Goal: Task Accomplishment & Management: Manage account settings

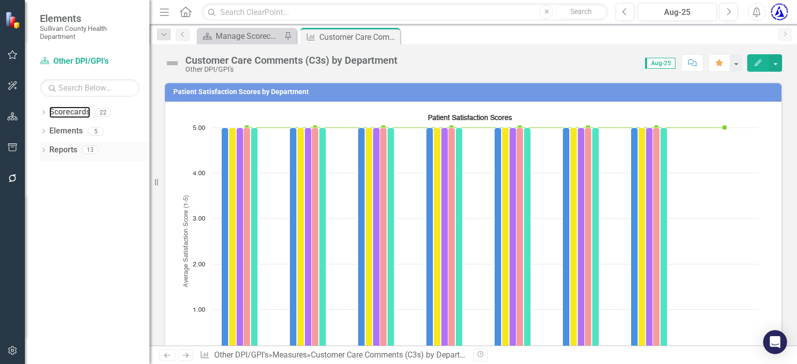
drag, startPoint x: 57, startPoint y: 115, endPoint x: 122, endPoint y: 153, distance: 75.9
click at [57, 114] on link "Scorecards" at bounding box center [69, 112] width 41 height 11
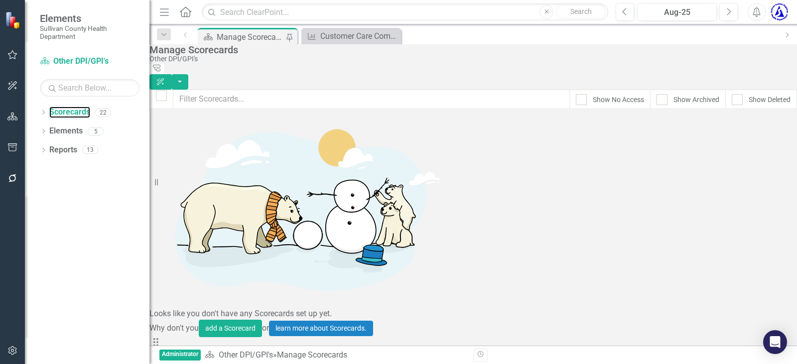
scroll to position [100, 0]
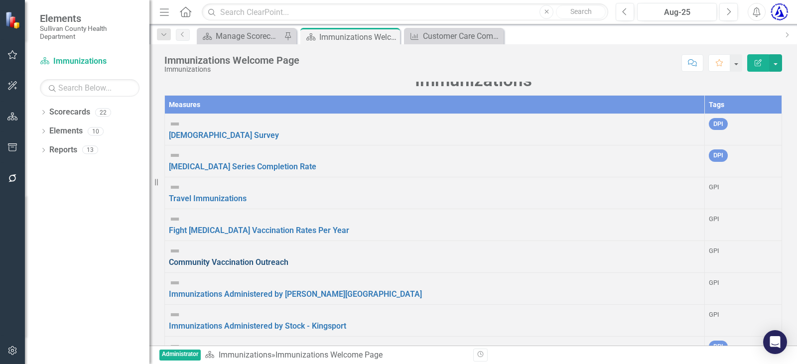
click at [226, 257] on link "Community Vaccination Outreach" at bounding box center [229, 261] width 120 height 9
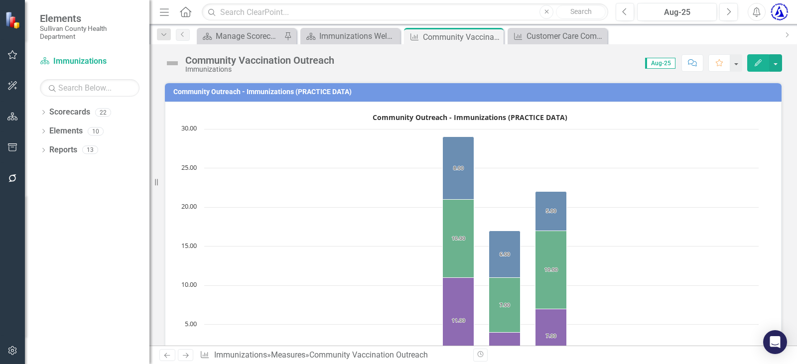
click at [193, 91] on h3 "Community Outreach - Immunizations (PRACTICE DATA)" at bounding box center [474, 91] width 603 height 7
click at [191, 90] on h3 "Community Outreach - Immunizations (PRACTICE DATA)" at bounding box center [474, 91] width 603 height 7
click at [191, 89] on h3 "Community Outreach - Immunizations (PRACTICE DATA)" at bounding box center [474, 91] width 603 height 7
click at [775, 59] on button "button" at bounding box center [775, 62] width 13 height 17
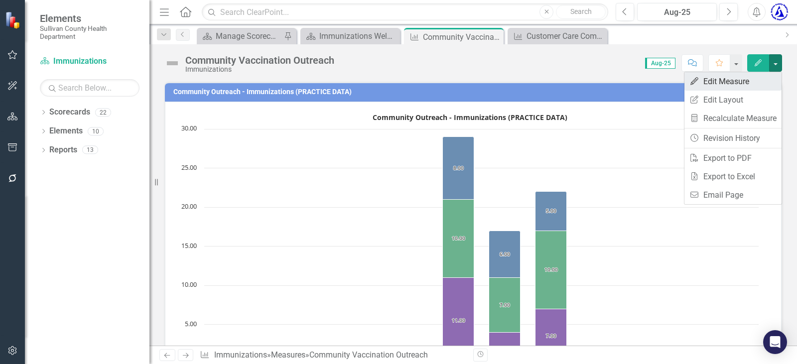
click at [726, 82] on link "Edit Edit Measure" at bounding box center [732, 81] width 97 height 18
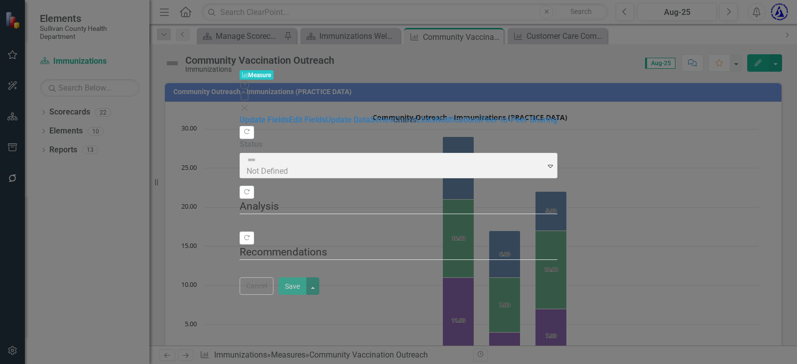
click at [393, 117] on link "Charts" at bounding box center [404, 119] width 23 height 9
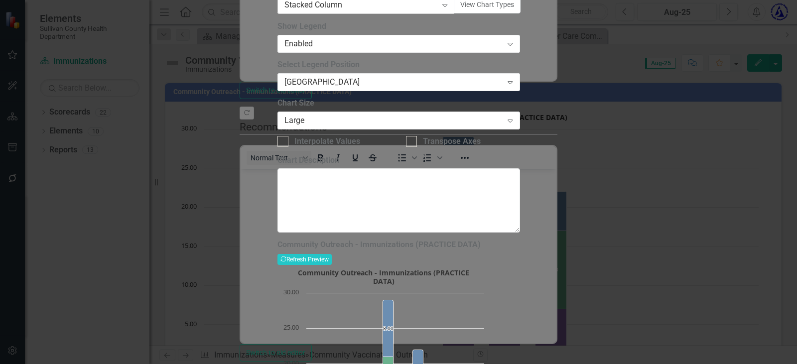
click at [449, 9] on icon "Expand" at bounding box center [445, 5] width 10 height 8
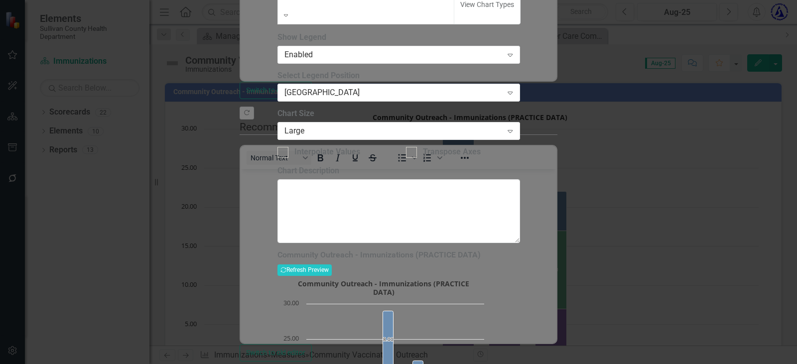
scroll to position [435, 0]
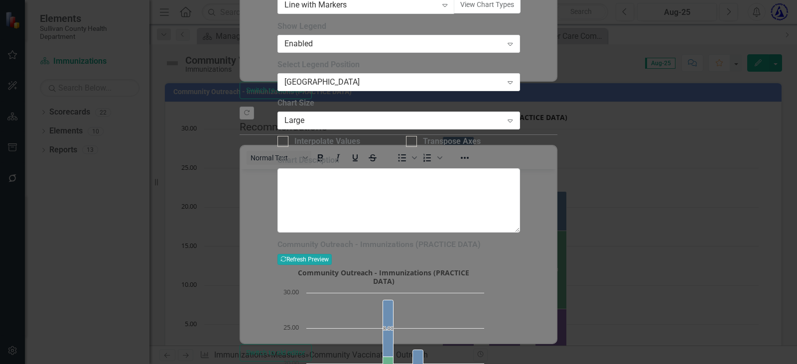
click at [332, 254] on button "Recalculate Refresh Preview" at bounding box center [304, 259] width 54 height 11
drag, startPoint x: 190, startPoint y: 53, endPoint x: 220, endPoint y: 48, distance: 30.2
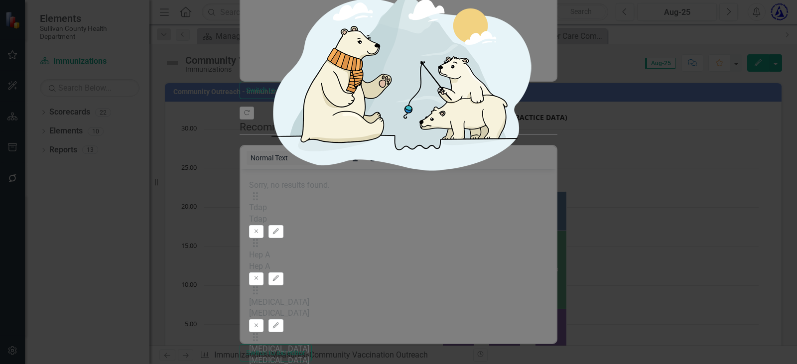
scroll to position [531, 0]
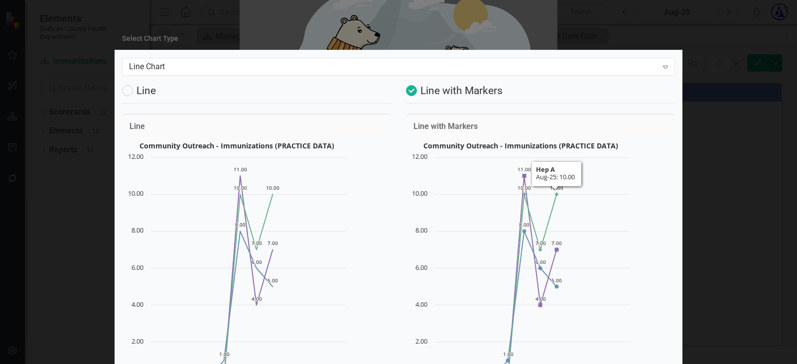
scroll to position [0, 0]
click at [662, 68] on div "Expand" at bounding box center [665, 67] width 18 height 16
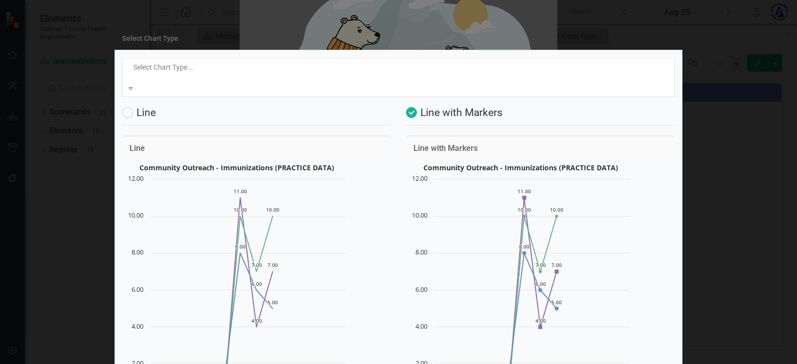
scroll to position [30, 0]
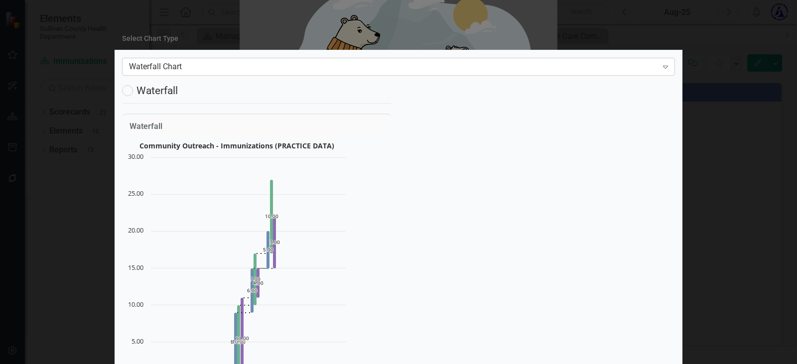
click at [663, 69] on icon at bounding box center [665, 67] width 5 height 3
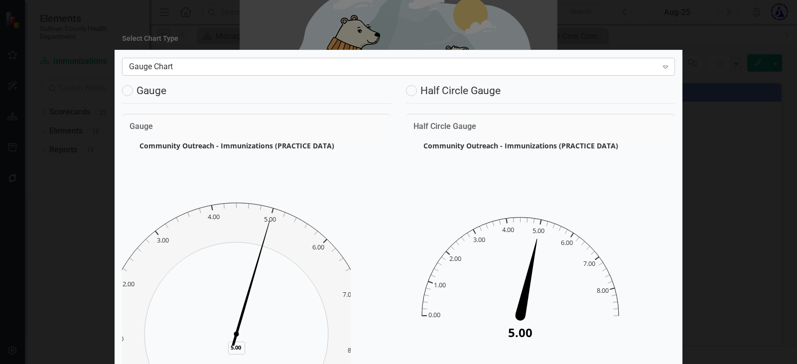
click at [656, 63] on div "Expand" at bounding box center [665, 67] width 18 height 16
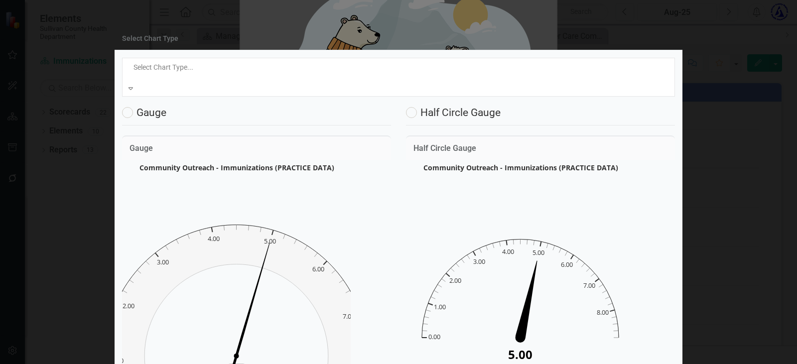
scroll to position [0, 0]
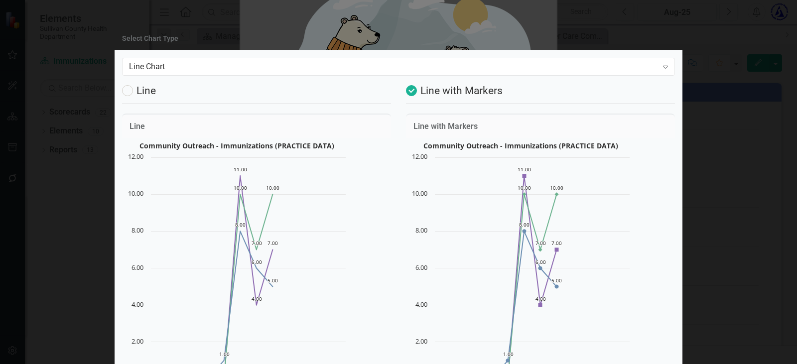
scroll to position [349, 0]
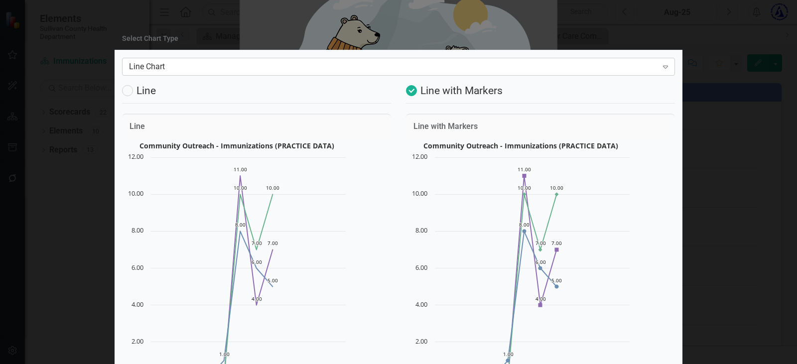
click at [660, 70] on icon "Expand" at bounding box center [665, 67] width 10 height 8
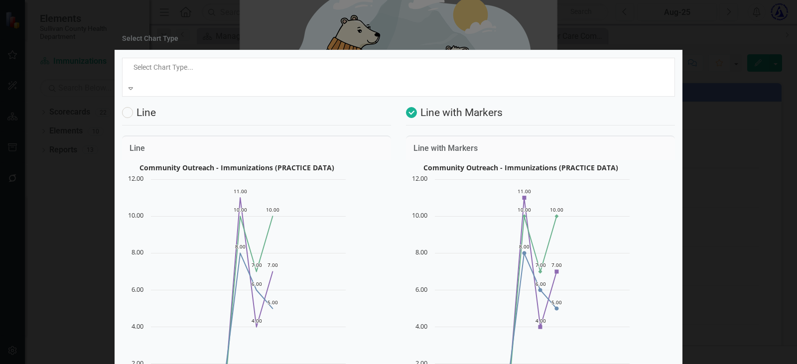
scroll to position [30, 0]
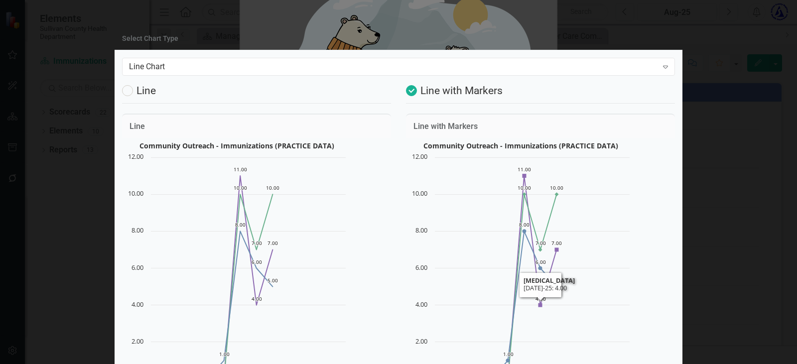
scroll to position [371, 0]
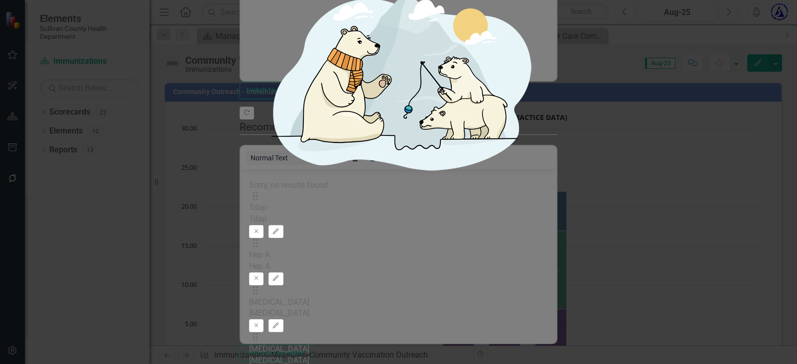
scroll to position [531, 0]
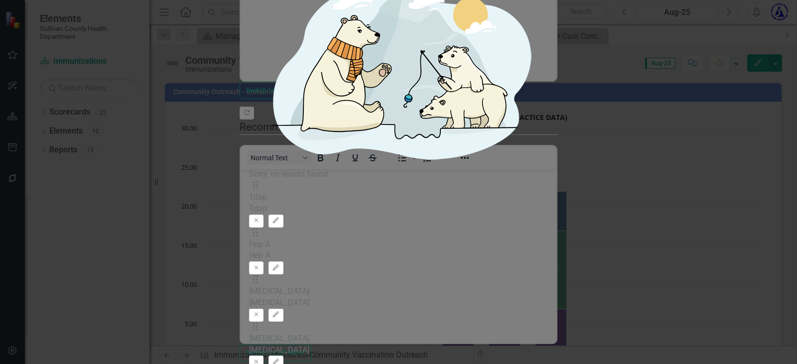
scroll to position [0, 0]
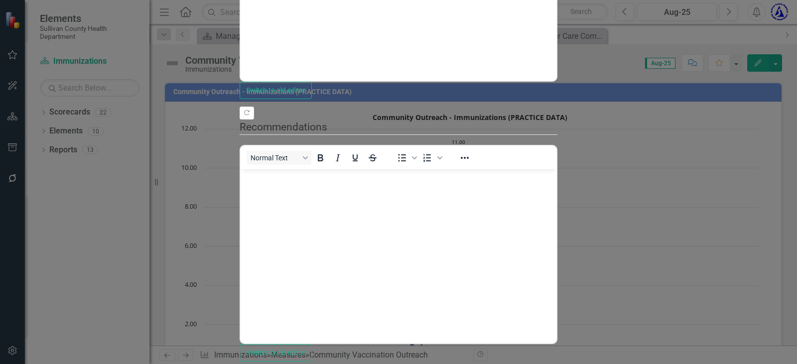
drag, startPoint x: 760, startPoint y: 354, endPoint x: 753, endPoint y: 353, distance: 7.5
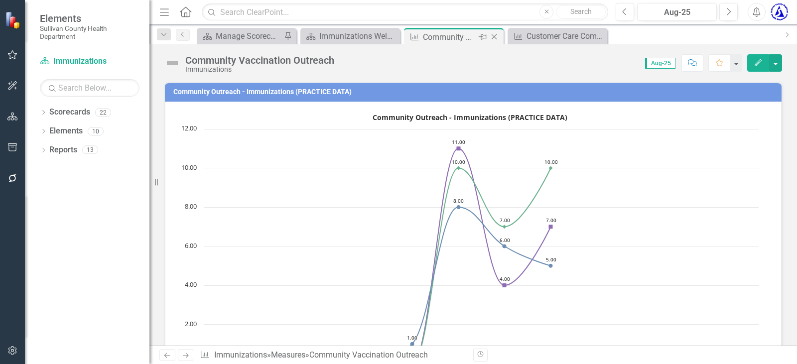
click at [493, 37] on icon "Close" at bounding box center [494, 37] width 10 height 8
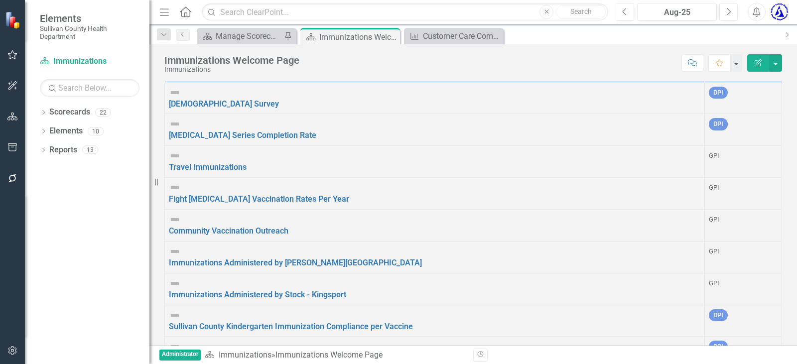
scroll to position [49, 0]
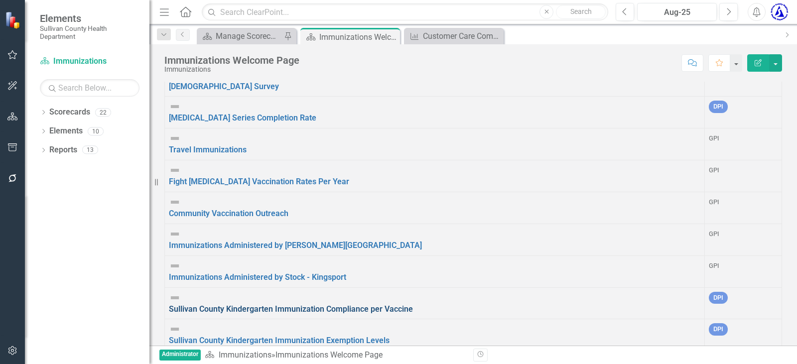
click at [290, 304] on link "Sullivan County Kindergarten Immunization Compliance per Vaccine" at bounding box center [291, 308] width 244 height 9
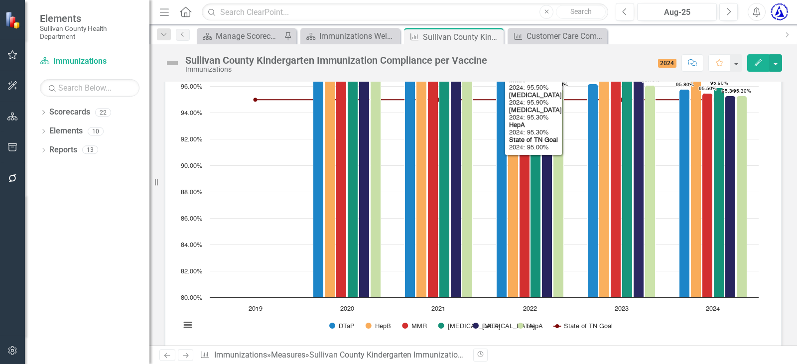
scroll to position [50, 0]
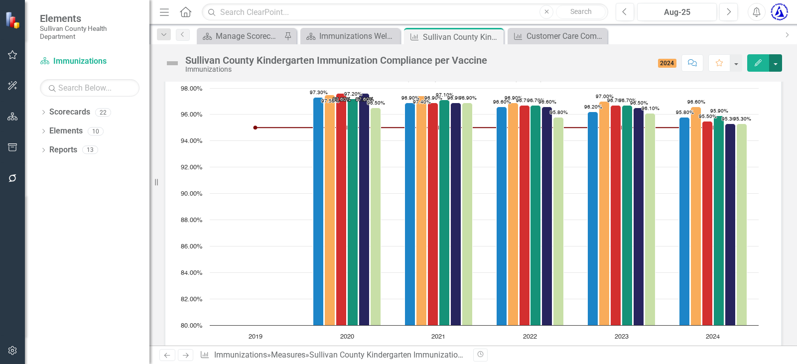
click at [776, 63] on button "button" at bounding box center [775, 62] width 13 height 17
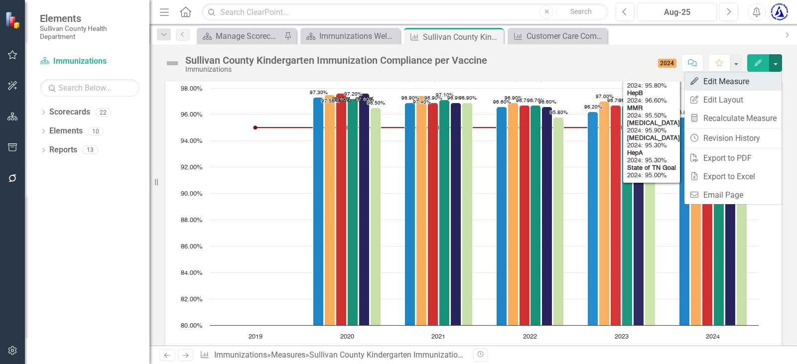
click at [731, 81] on link "Edit Edit Measure" at bounding box center [732, 81] width 97 height 18
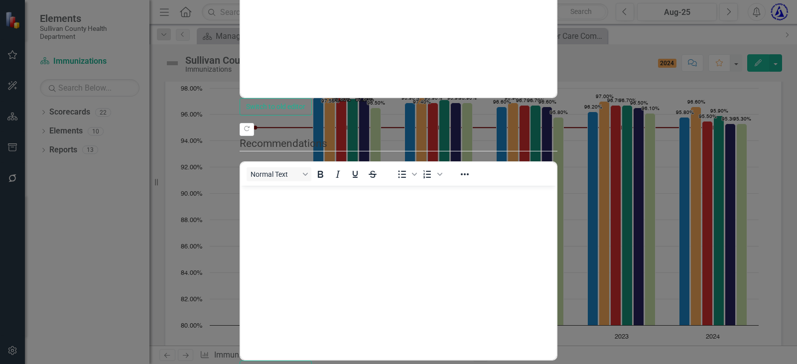
checkbox input "false"
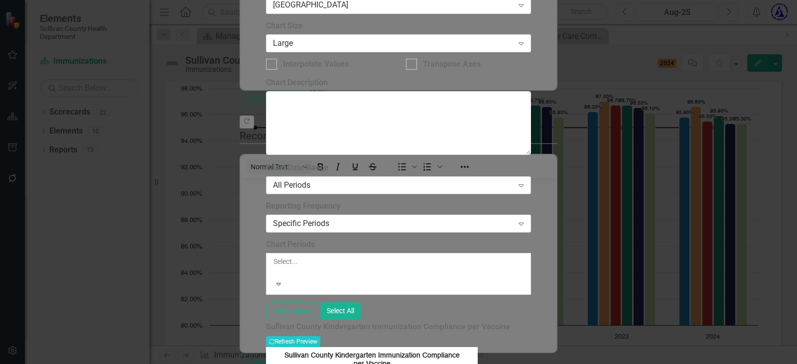
click at [407, 180] on div "All Periods" at bounding box center [393, 185] width 240 height 11
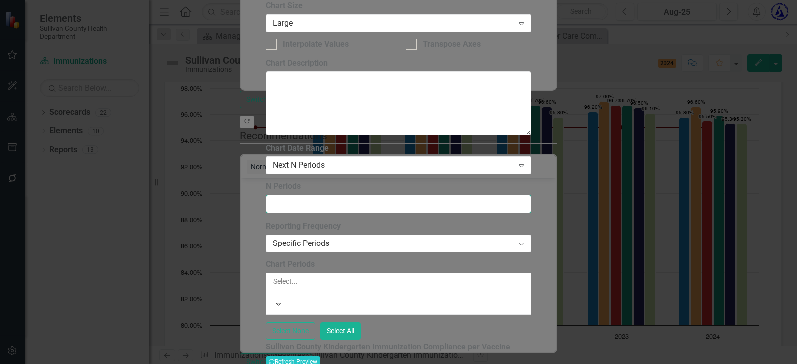
click at [430, 195] on input "N Periods" at bounding box center [398, 204] width 265 height 18
click at [522, 195] on input "1" at bounding box center [398, 204] width 265 height 18
click at [521, 195] on input "2" at bounding box center [398, 204] width 265 height 18
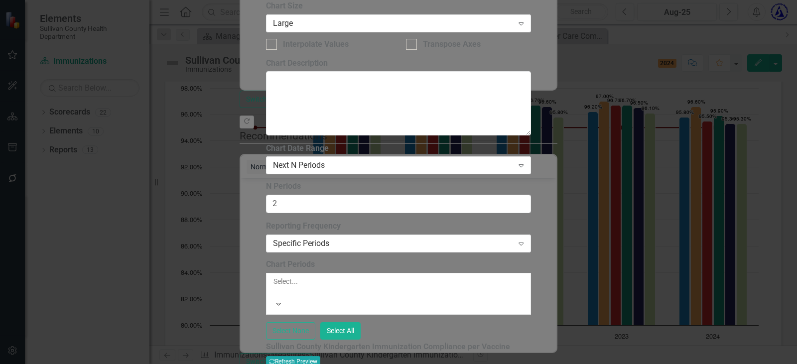
click at [320, 356] on button "Recalculate Refresh Preview" at bounding box center [293, 361] width 54 height 11
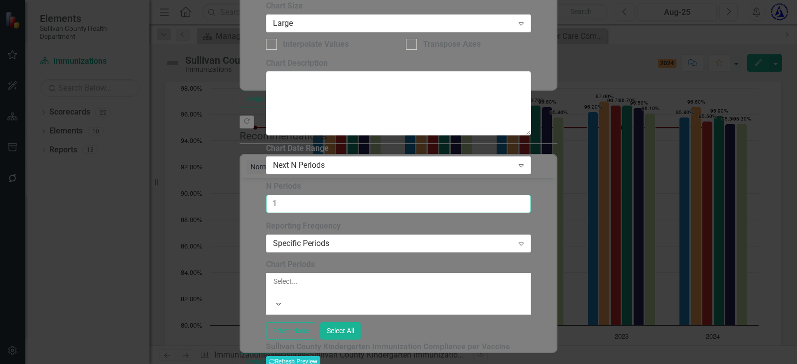
click at [520, 195] on input "1" at bounding box center [398, 204] width 265 height 18
click at [520, 195] on input "0" at bounding box center [398, 204] width 265 height 18
click at [523, 161] on icon "Expand" at bounding box center [521, 165] width 10 height 8
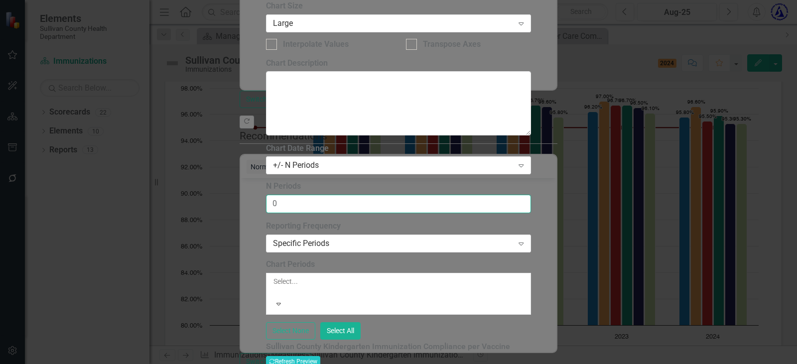
click at [525, 195] on input "0" at bounding box center [398, 204] width 265 height 18
click at [519, 195] on input "1" at bounding box center [398, 204] width 265 height 18
click at [520, 195] on input "1" at bounding box center [398, 204] width 265 height 18
click at [520, 195] on input "2" at bounding box center [398, 204] width 265 height 18
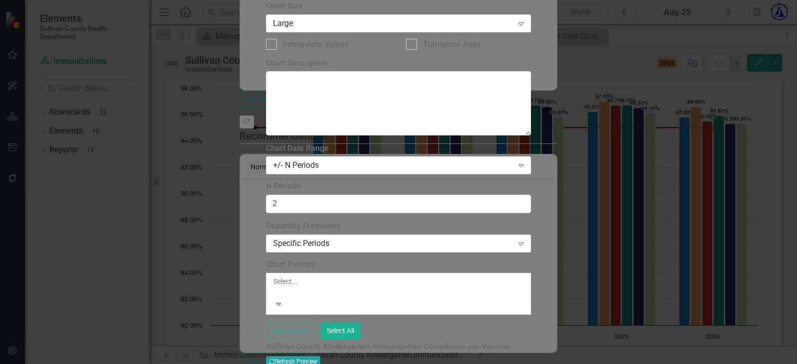
click at [320, 356] on button "Recalculate Refresh Preview" at bounding box center [293, 361] width 54 height 11
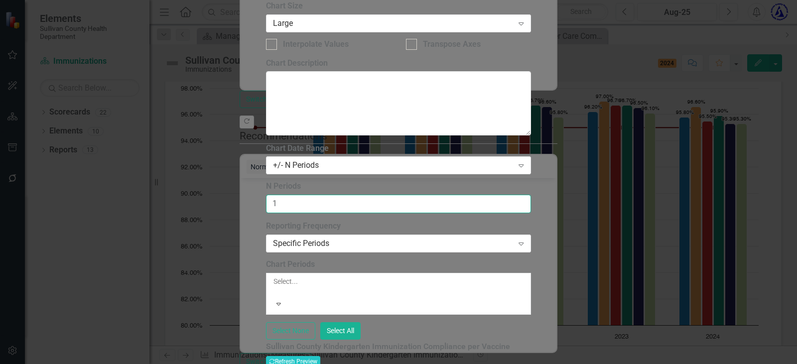
click at [520, 195] on input "1" at bounding box center [398, 204] width 265 height 18
type input "0"
click at [520, 195] on input "0" at bounding box center [398, 204] width 265 height 18
click at [523, 164] on icon at bounding box center [521, 165] width 5 height 3
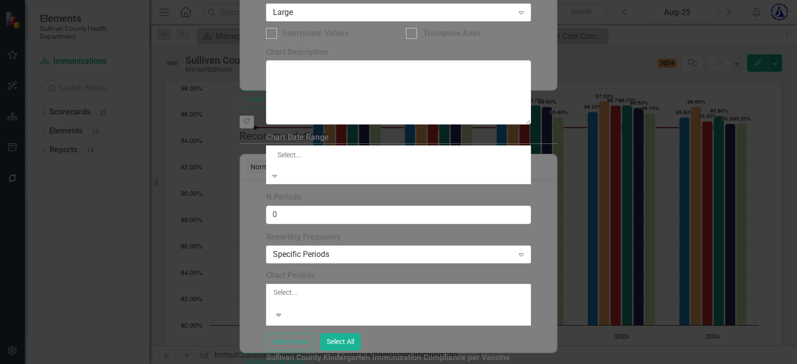
click at [386, 363] on div "All Periods" at bounding box center [398, 369] width 797 height 11
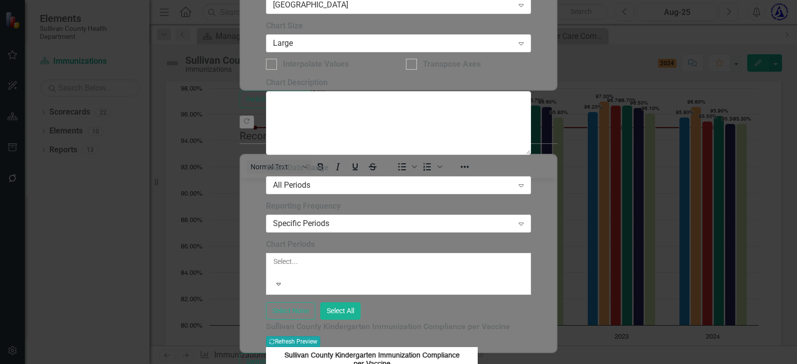
click at [320, 336] on button "Recalculate Refresh Preview" at bounding box center [293, 341] width 54 height 11
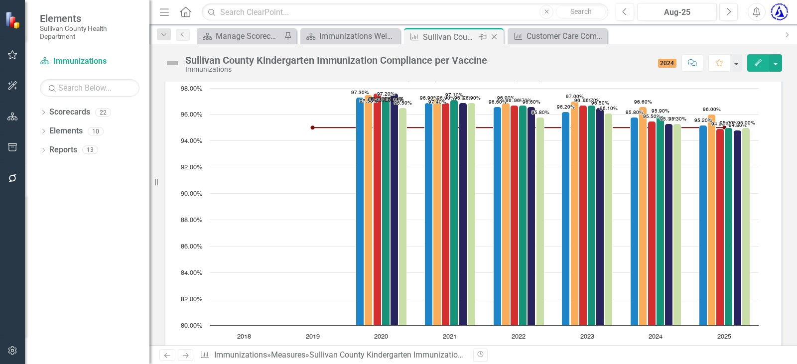
click at [495, 37] on icon "Close" at bounding box center [494, 37] width 10 height 8
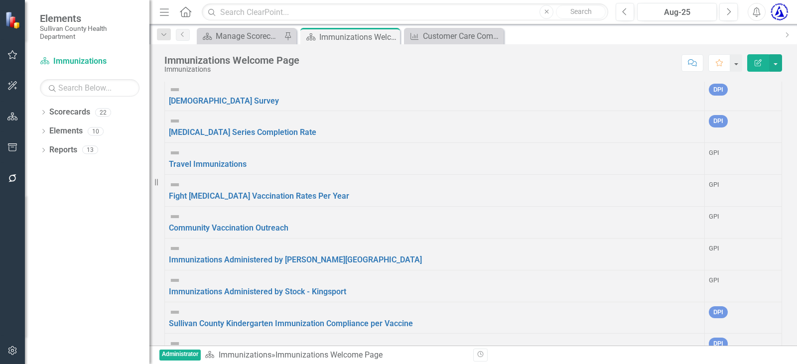
scroll to position [49, 0]
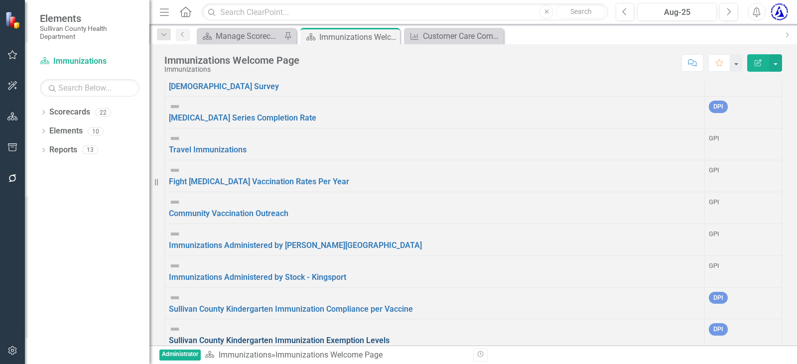
click at [282, 336] on link "Sullivan County Kindergarten Immunization Exemption Levels" at bounding box center [279, 340] width 221 height 9
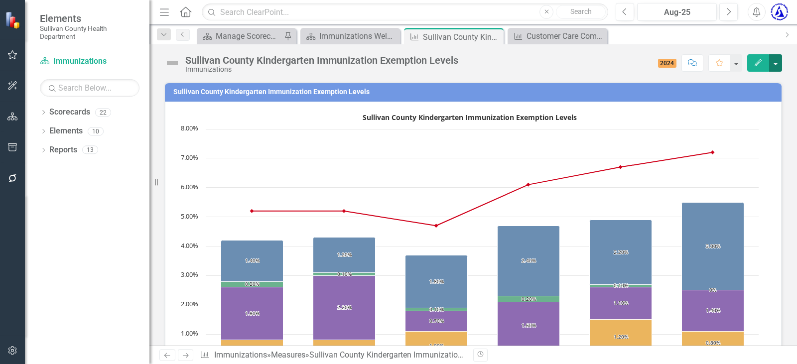
click at [773, 62] on button "button" at bounding box center [775, 62] width 13 height 17
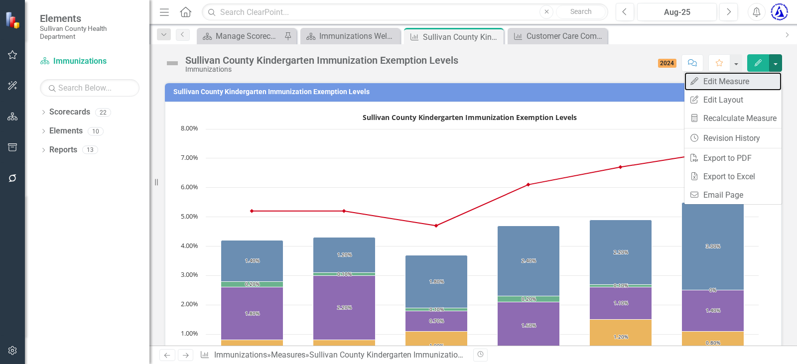
click at [749, 82] on link "Edit Edit Measure" at bounding box center [732, 81] width 97 height 18
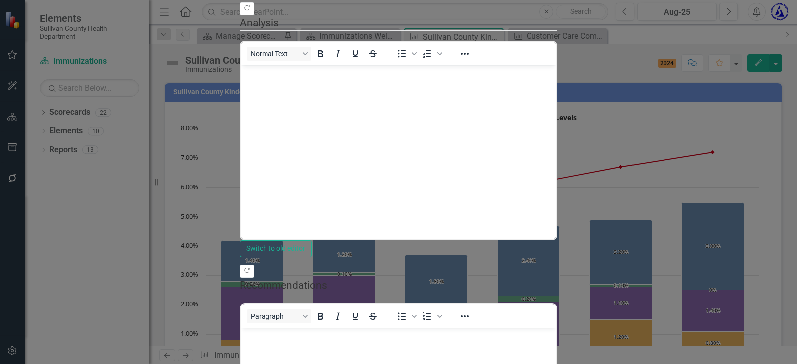
drag, startPoint x: 117, startPoint y: 116, endPoint x: 128, endPoint y: 96, distance: 23.0
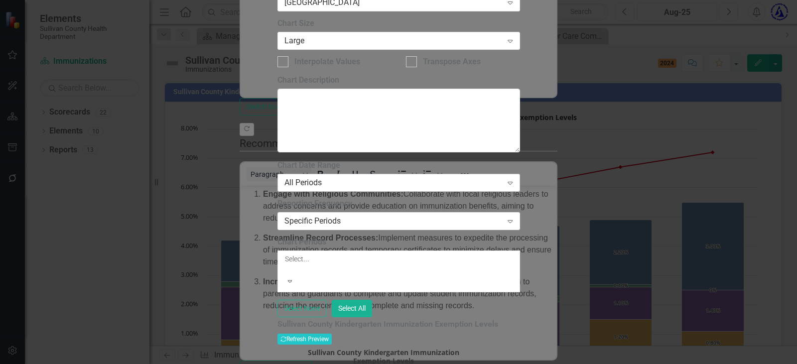
click at [363, 174] on div "All Periods Expand" at bounding box center [398, 183] width 242 height 18
drag, startPoint x: 485, startPoint y: 276, endPoint x: 483, endPoint y: 263, distance: 13.2
click at [485, 274] on div "From this tab, you define the periods you want included in the chart. For examp…" at bounding box center [398, 238] width 242 height 157
click at [403, 216] on div "Specific Periods" at bounding box center [393, 221] width 218 height 11
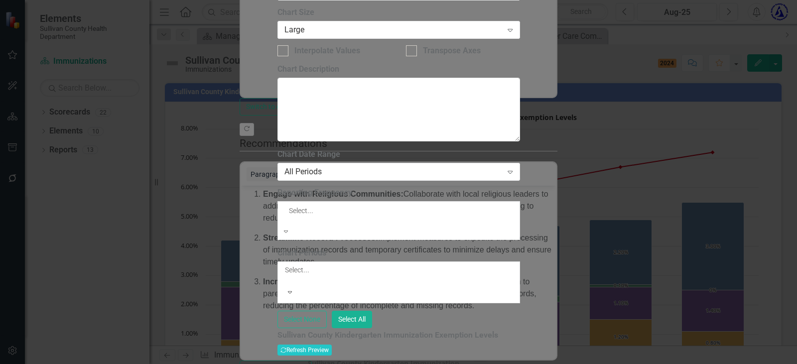
click at [402, 363] on div "Default (Use Measure Reporting Frequency)" at bounding box center [398, 369] width 797 height 11
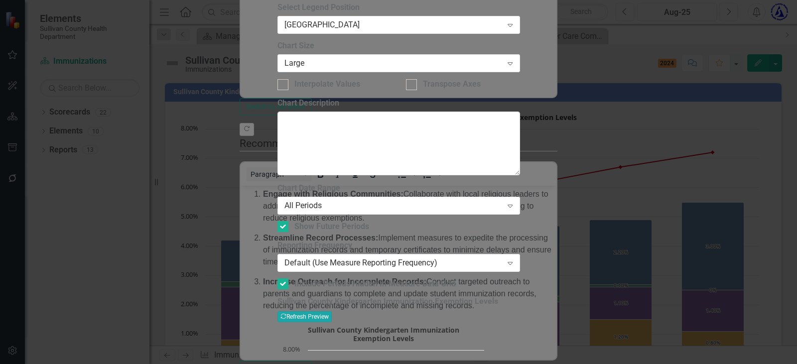
click at [286, 313] on icon "Recalculate" at bounding box center [283, 316] width 6 height 6
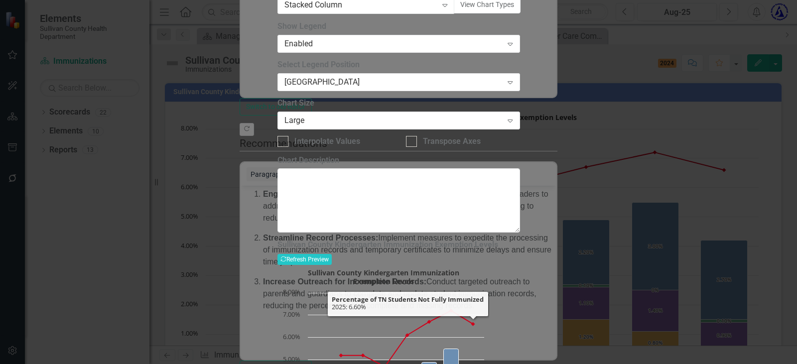
drag, startPoint x: 735, startPoint y: 362, endPoint x: 733, endPoint y: 353, distance: 10.2
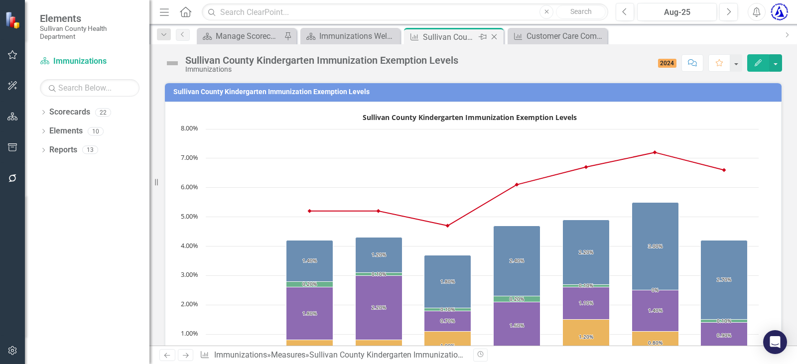
click at [496, 35] on icon "Close" at bounding box center [494, 37] width 10 height 8
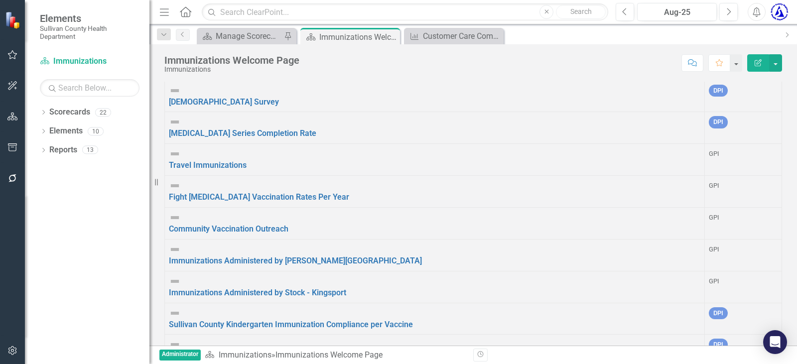
scroll to position [49, 0]
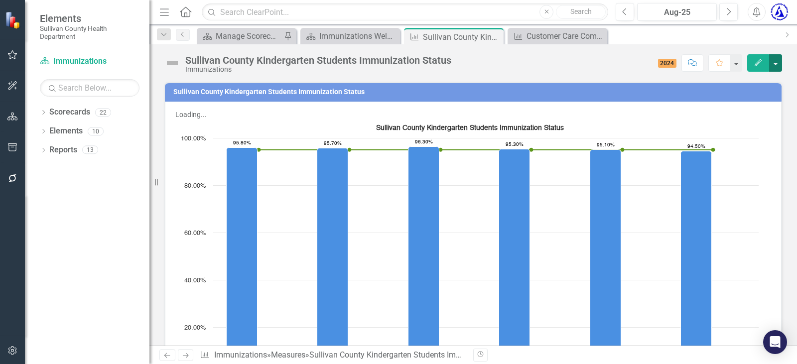
click at [773, 67] on button "button" at bounding box center [775, 62] width 13 height 17
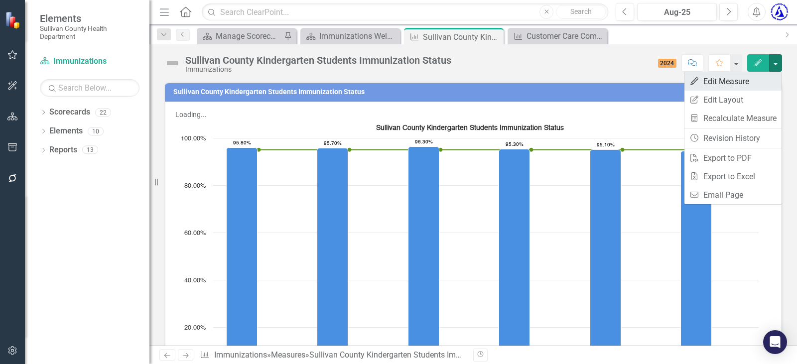
click at [740, 79] on link "Edit Edit Measure" at bounding box center [732, 81] width 97 height 18
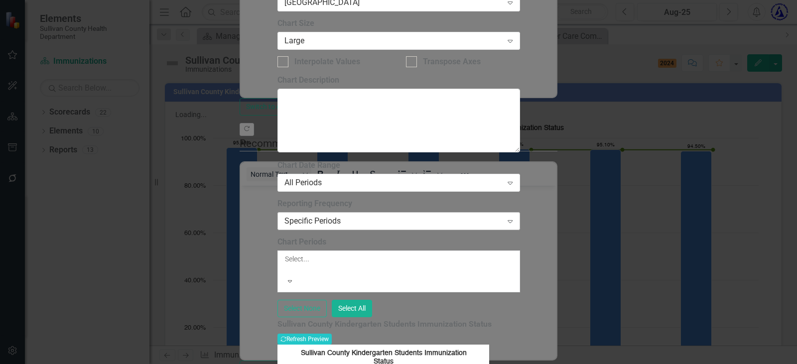
click at [338, 216] on div "Specific Periods" at bounding box center [393, 221] width 218 height 11
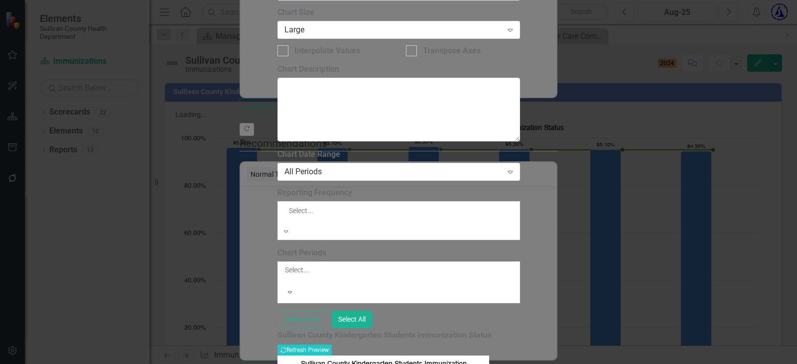
click at [336, 363] on div "Default (Use Measure Reporting Frequency)" at bounding box center [398, 369] width 797 height 11
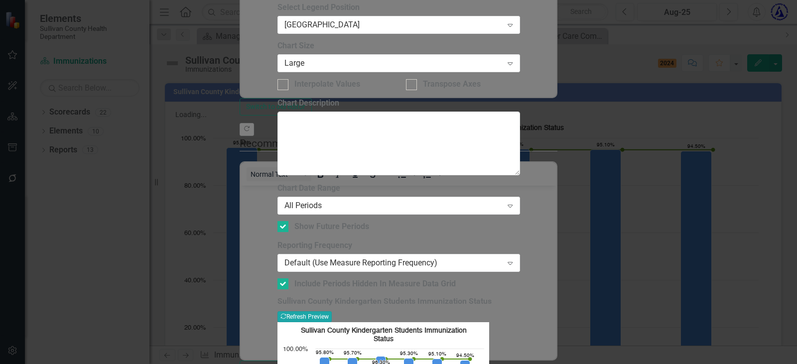
click at [332, 311] on button "Recalculate Refresh Preview" at bounding box center [304, 316] width 54 height 11
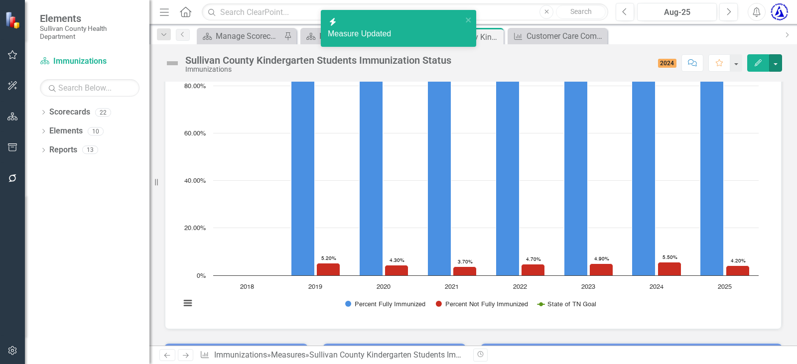
scroll to position [50, 0]
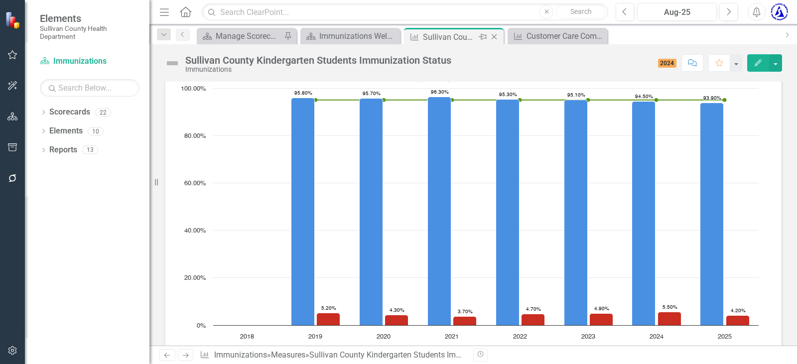
click at [494, 34] on icon "Close" at bounding box center [494, 37] width 10 height 8
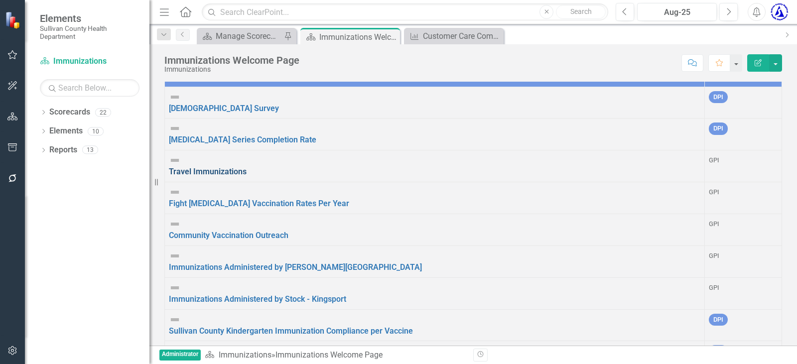
scroll to position [49, 0]
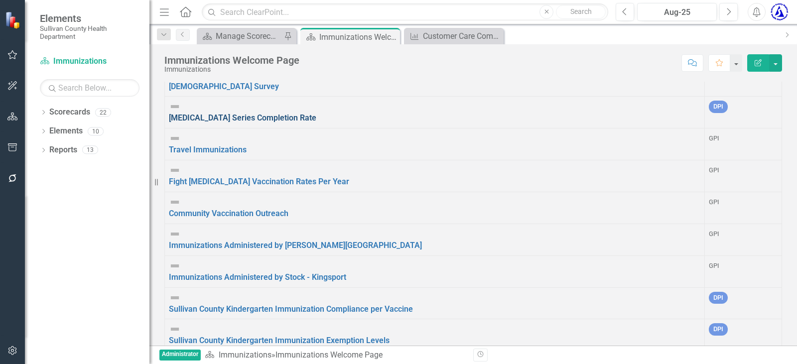
click at [254, 122] on link "[MEDICAL_DATA] Series Completion Rate" at bounding box center [242, 117] width 147 height 9
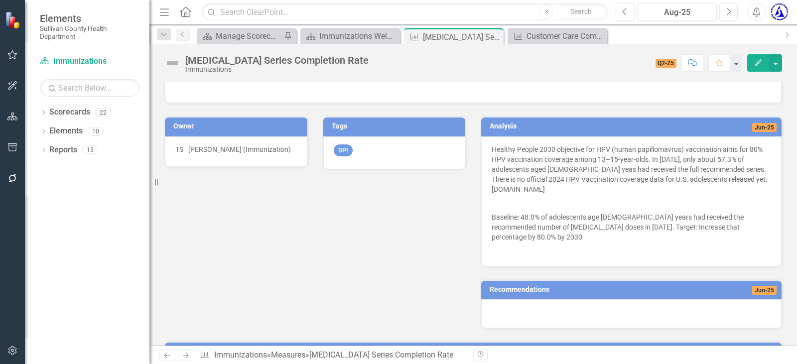
scroll to position [299, 0]
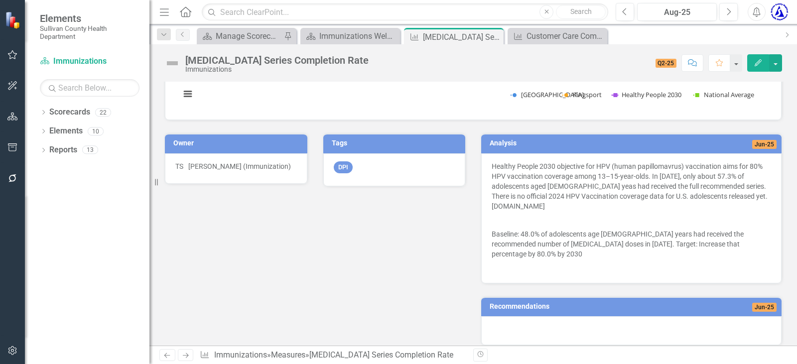
drag, startPoint x: 628, startPoint y: 112, endPoint x: 615, endPoint y: 71, distance: 42.8
click at [615, 71] on div "[MEDICAL_DATA] Series Completion Rate Immunizations Score: N/A Q2-25 Completed …" at bounding box center [472, 59] width 647 height 30
click at [627, 12] on icon "Previous" at bounding box center [624, 11] width 5 height 9
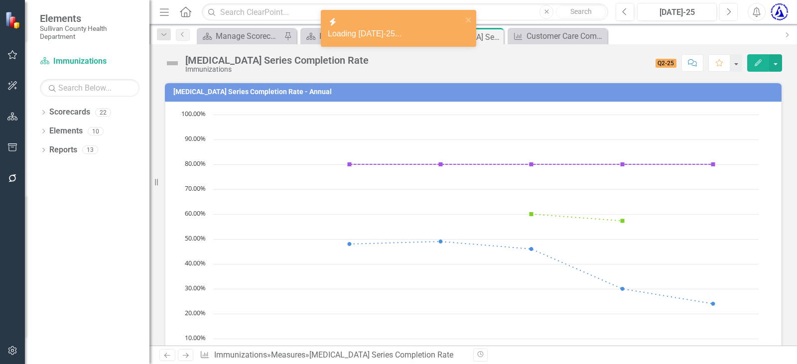
click at [727, 13] on icon "Next" at bounding box center [727, 11] width 5 height 9
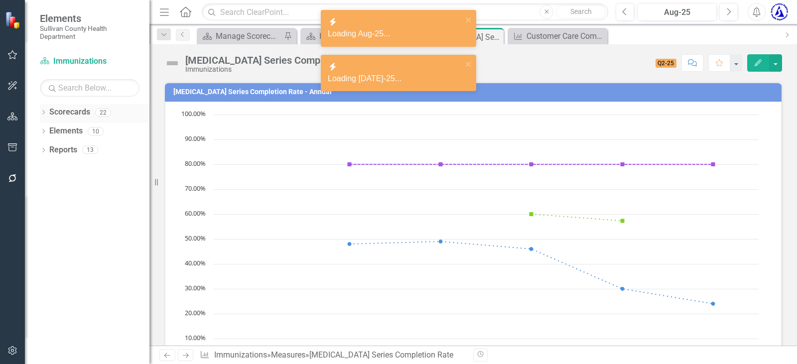
click at [66, 112] on link "Scorecards" at bounding box center [69, 112] width 41 height 11
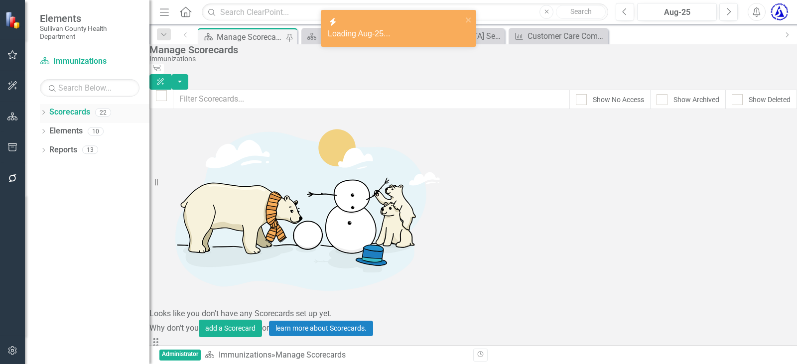
click at [41, 111] on icon "Dropdown" at bounding box center [43, 113] width 7 height 5
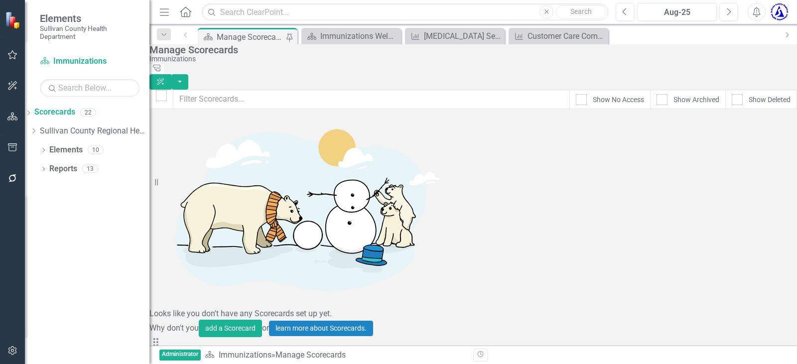
scroll to position [149, 0]
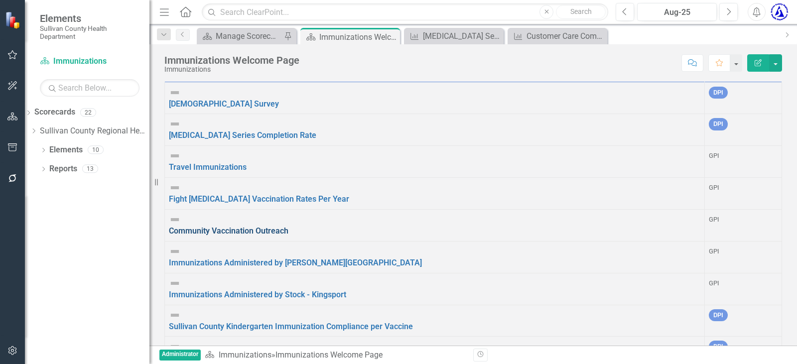
scroll to position [49, 0]
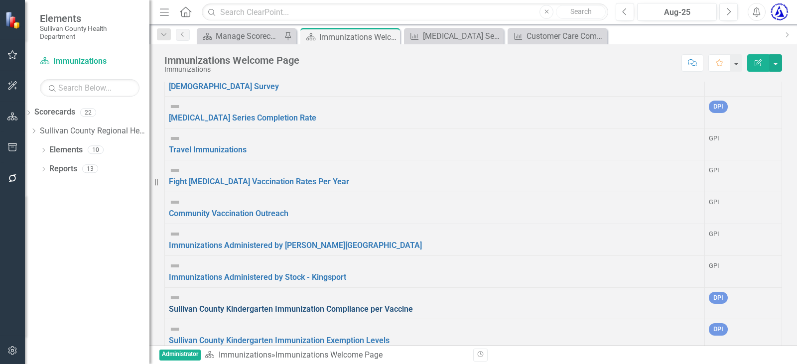
click at [275, 304] on link "Sullivan County Kindergarten Immunization Compliance per Vaccine" at bounding box center [291, 308] width 244 height 9
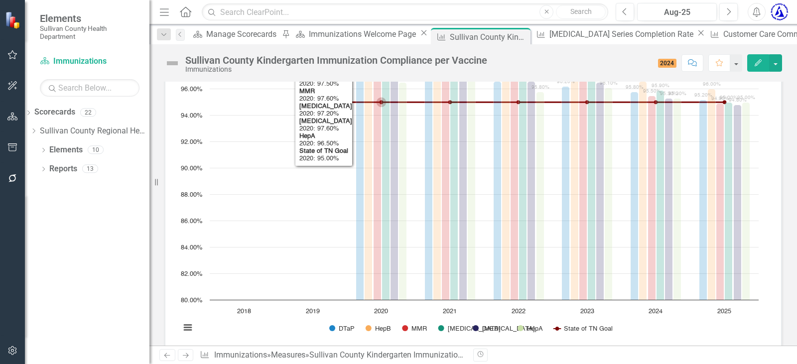
scroll to position [299, 0]
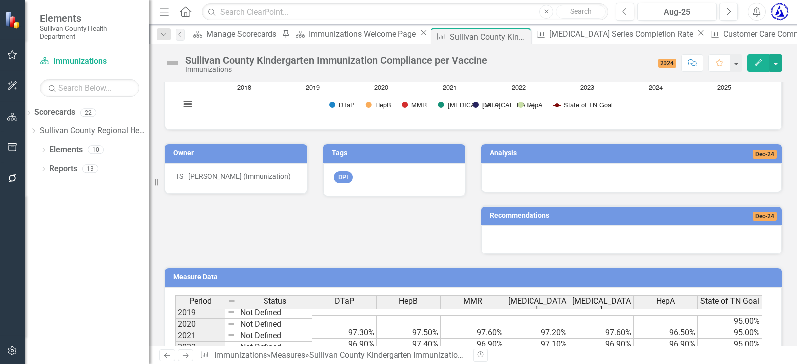
click at [499, 149] on h3 "Analysis" at bounding box center [565, 152] width 152 height 7
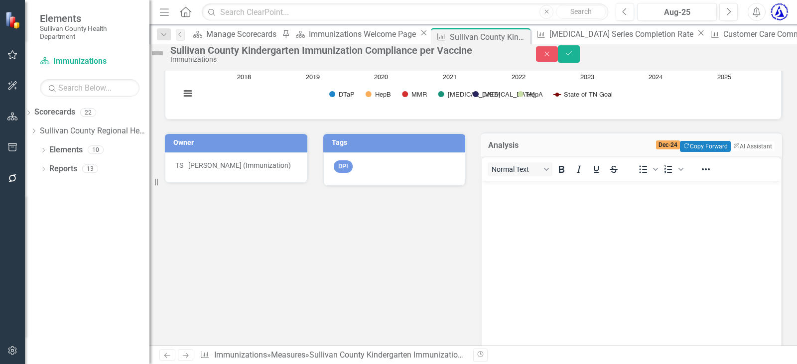
scroll to position [0, 0]
click at [740, 145] on button "ClearPoint AI AI Assistant" at bounding box center [751, 146] width 45 height 11
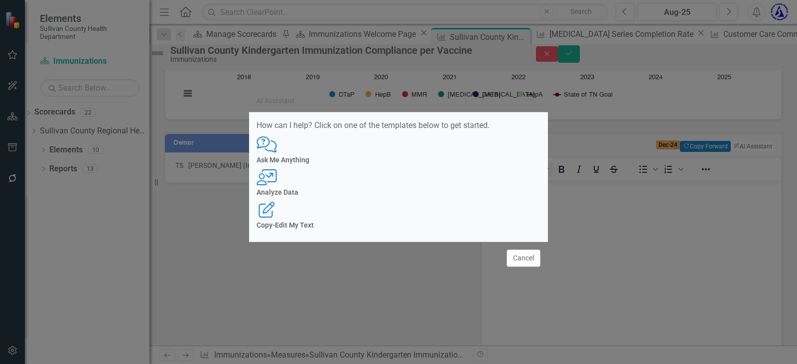
click at [398, 196] on div "Analyze Data" at bounding box center [398, 192] width 284 height 7
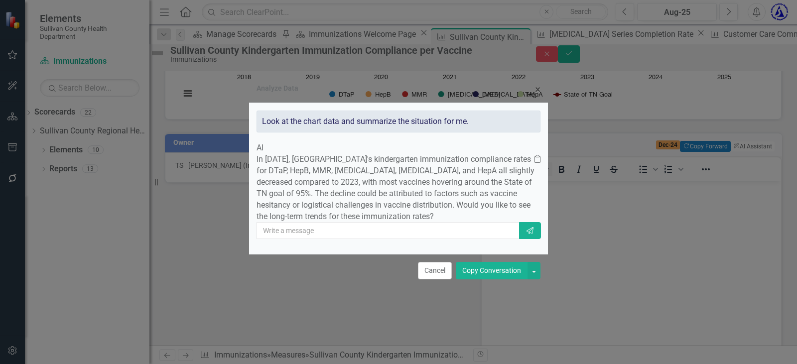
click at [477, 278] on button "Copy Conversation" at bounding box center [492, 270] width 72 height 17
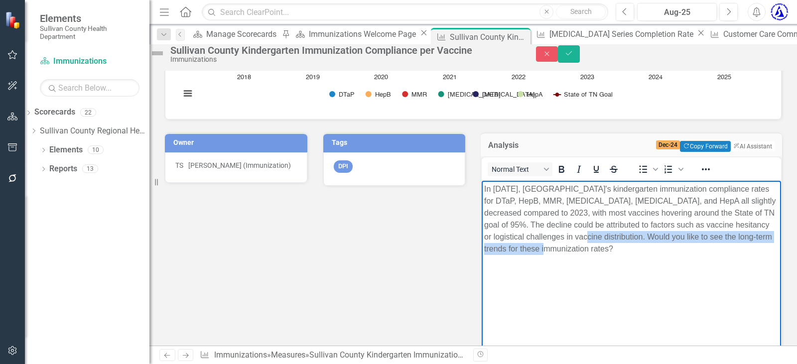
drag, startPoint x: 681, startPoint y: 253, endPoint x: 645, endPoint y: 233, distance: 41.5
click at [645, 233] on p "In [DATE], [GEOGRAPHIC_DATA]'s kindergarten immunization compliance rates for D…" at bounding box center [631, 219] width 294 height 72
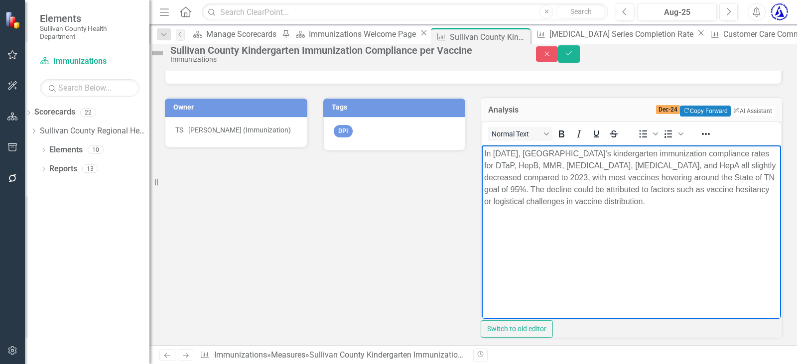
scroll to position [349, 0]
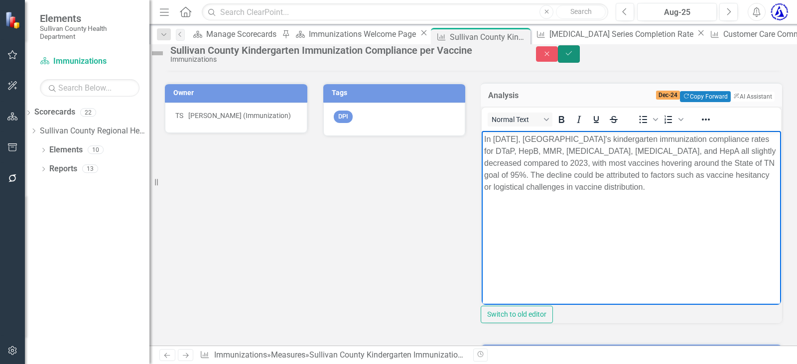
click at [580, 53] on button "Save" at bounding box center [569, 53] width 22 height 17
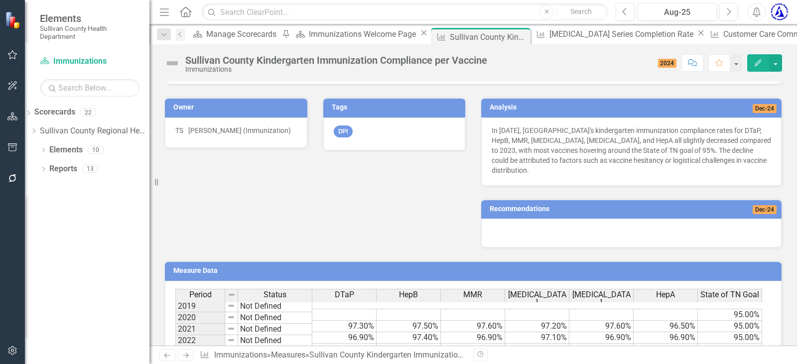
scroll to position [393, 0]
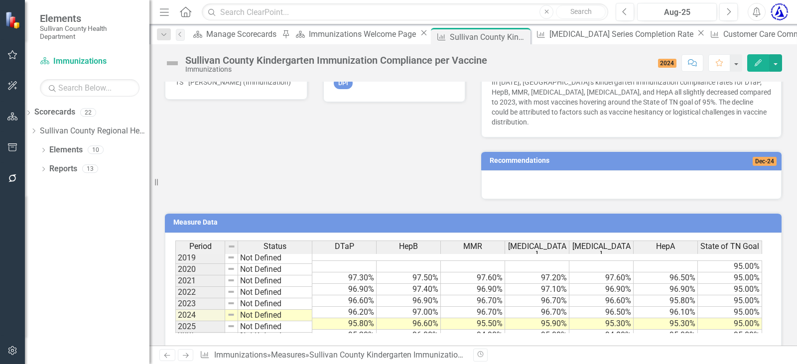
click at [517, 157] on h3 "Recommendations" at bounding box center [591, 160] width 205 height 7
click at [520, 157] on h3 "Recommendations" at bounding box center [591, 160] width 205 height 7
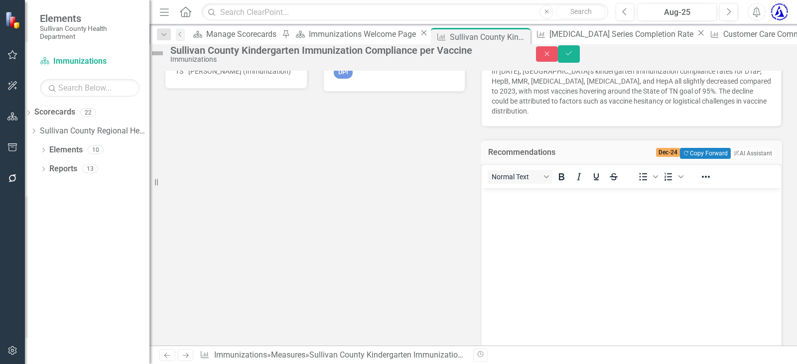
scroll to position [0, 0]
click at [747, 148] on button "ClearPoint AI AI Assistant" at bounding box center [751, 153] width 45 height 11
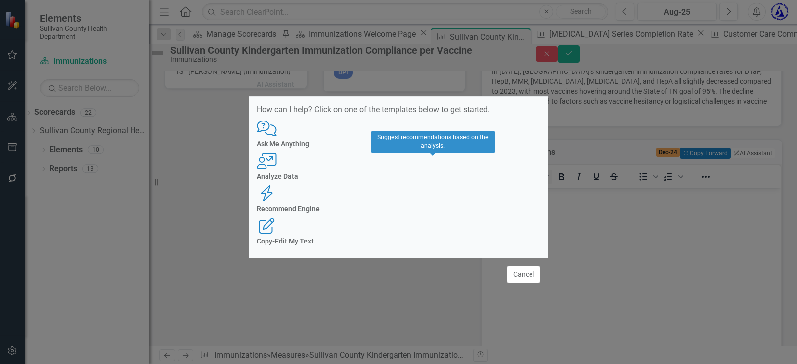
click at [435, 205] on h4 "Recommend Engine" at bounding box center [398, 208] width 284 height 7
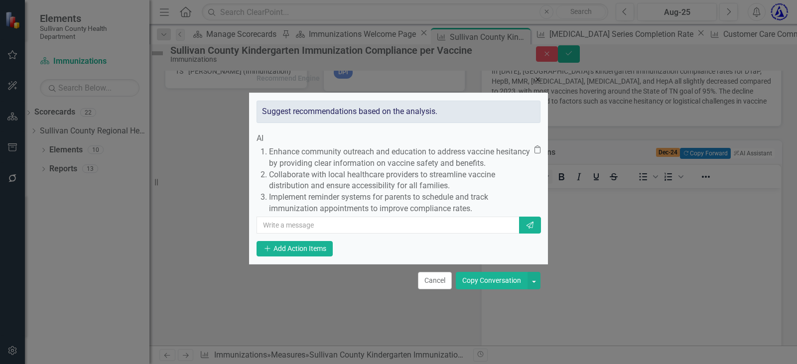
click at [493, 289] on button "Copy Conversation" at bounding box center [492, 280] width 72 height 17
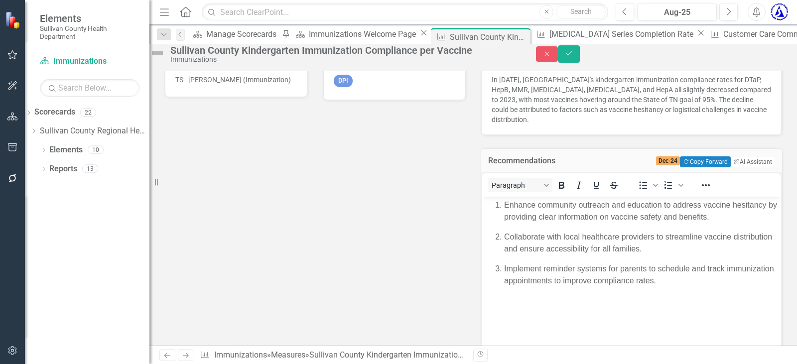
scroll to position [393, 0]
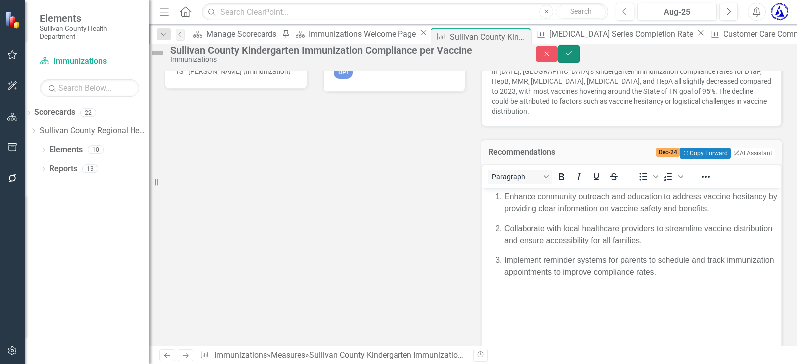
drag, startPoint x: 771, startPoint y: 55, endPoint x: 717, endPoint y: 69, distance: 55.7
click at [580, 53] on button "Save" at bounding box center [569, 53] width 22 height 17
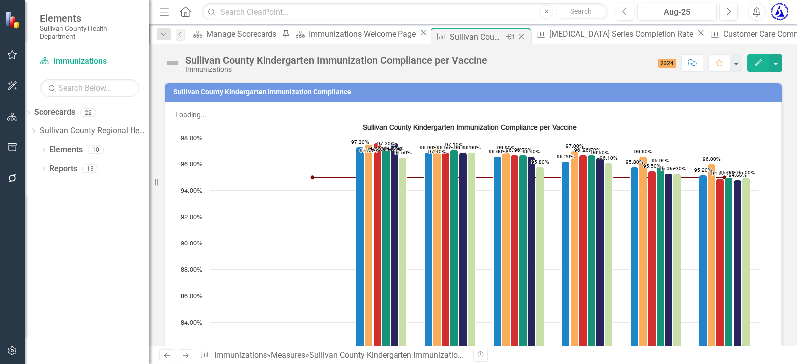
click at [516, 37] on icon "Close" at bounding box center [521, 37] width 10 height 8
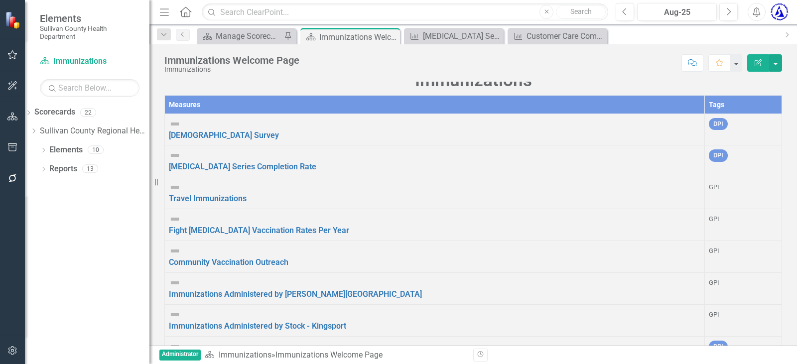
scroll to position [49, 0]
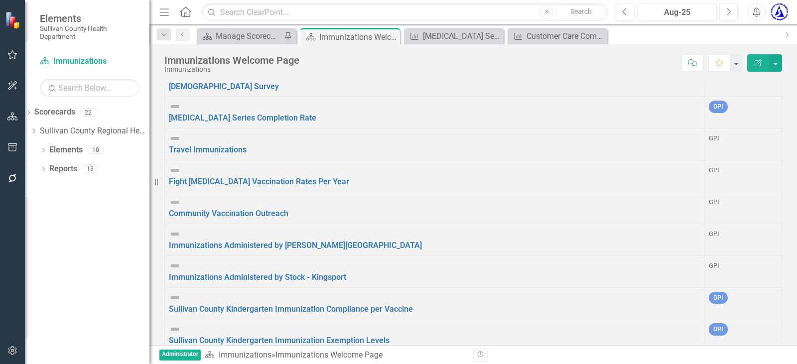
click at [260, 228] on div "Immunizations Administered by [PERSON_NAME][GEOGRAPHIC_DATA]" at bounding box center [434, 239] width 531 height 23
click at [263, 240] on link "Immunizations Administered by [PERSON_NAME][GEOGRAPHIC_DATA]" at bounding box center [295, 244] width 253 height 9
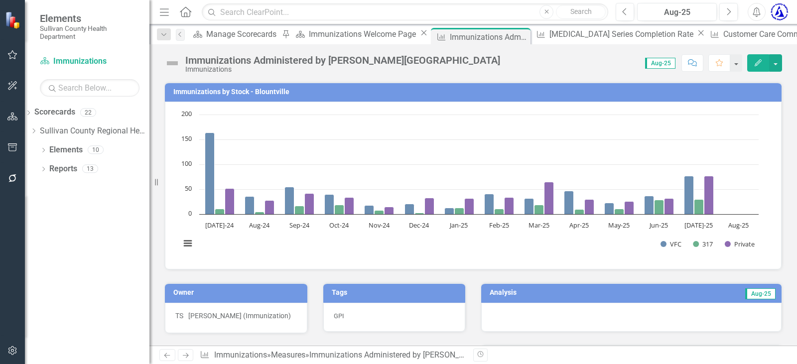
click at [500, 289] on h3 "Analysis" at bounding box center [555, 292] width 132 height 7
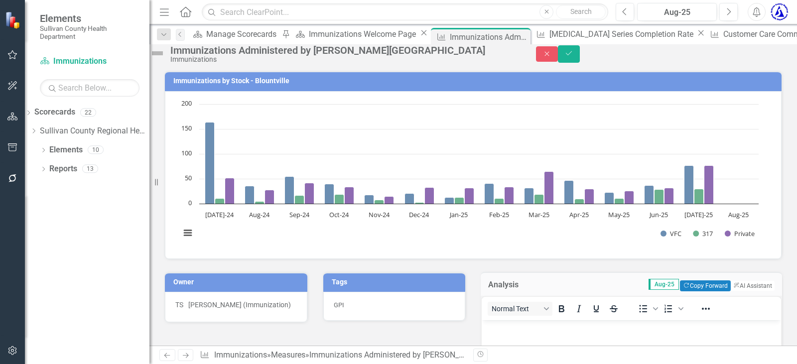
scroll to position [100, 0]
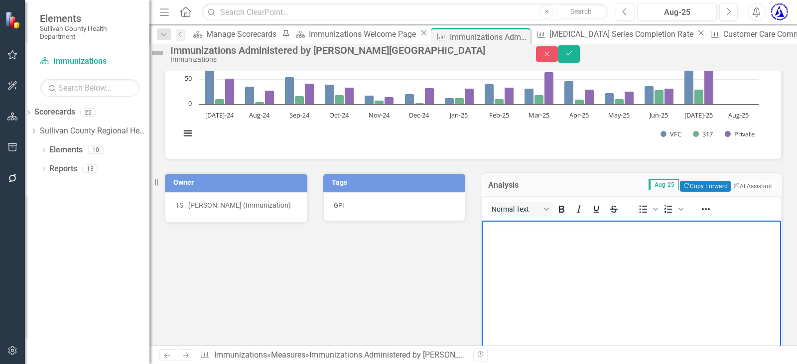
click at [516, 233] on p "Rich Text Area. Press ALT-0 for help." at bounding box center [631, 229] width 294 height 12
click at [526, 292] on body "Rich Text Area. Press ALT-0 for help." at bounding box center [630, 295] width 299 height 149
click at [453, 288] on div "Owner [PERSON_NAME] (Immunization) Tags GPI Analysis Aug-25 Copy Forward Copy F…" at bounding box center [473, 321] width 632 height 323
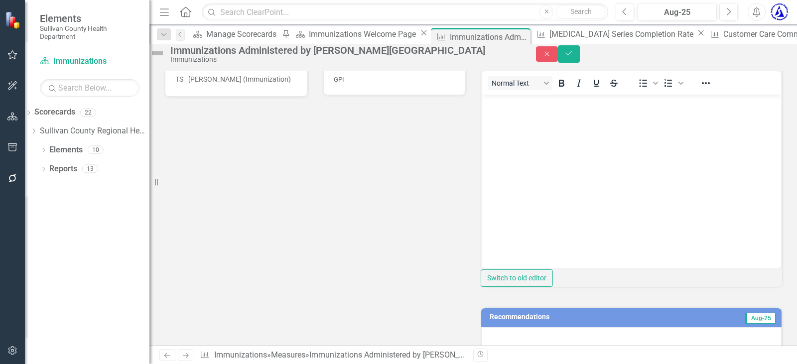
scroll to position [249, 0]
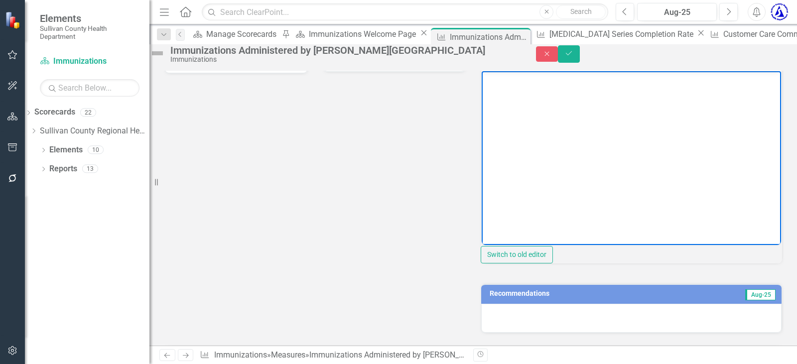
click at [558, 117] on body "Rich Text Area. Press ALT-0 for help." at bounding box center [630, 145] width 299 height 149
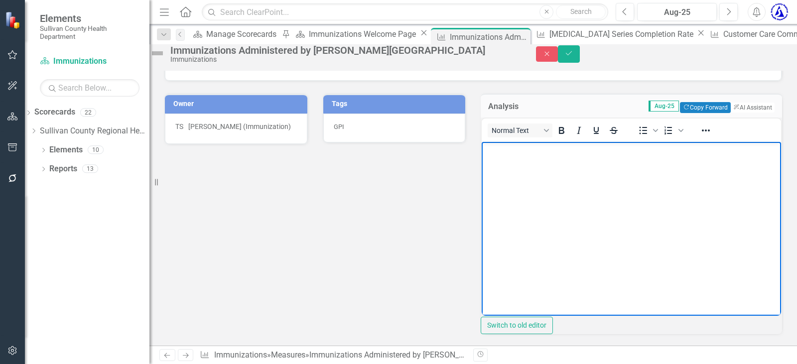
scroll to position [149, 0]
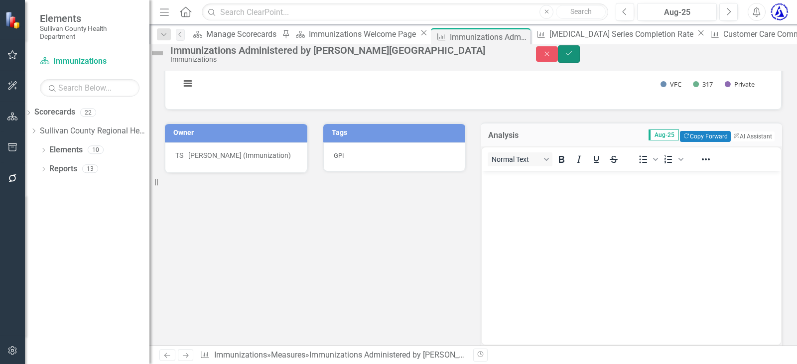
click at [573, 55] on icon "Save" at bounding box center [568, 53] width 9 height 7
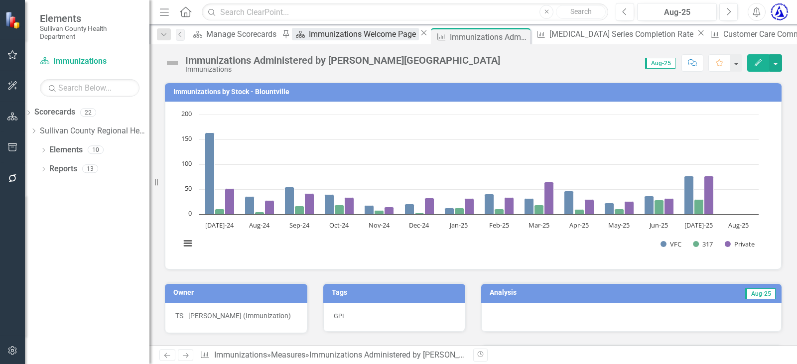
click at [338, 31] on div "Immunizations Welcome Page" at bounding box center [364, 34] width 110 height 12
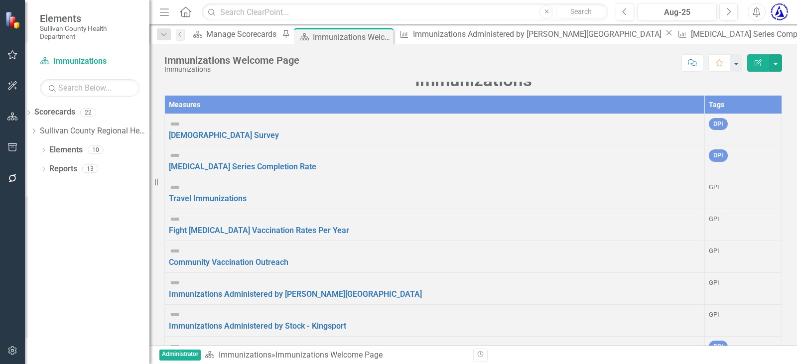
scroll to position [49, 0]
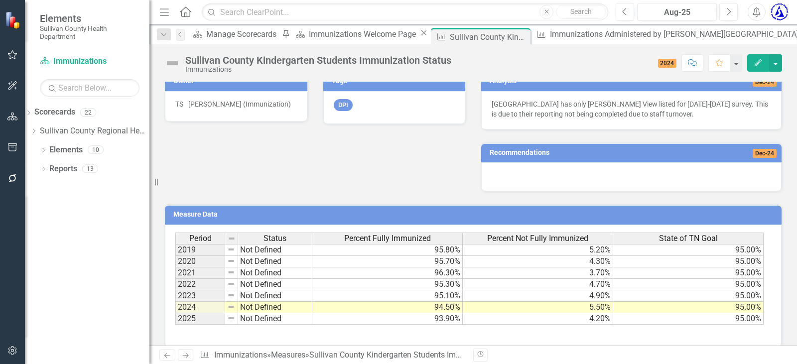
scroll to position [373, 0]
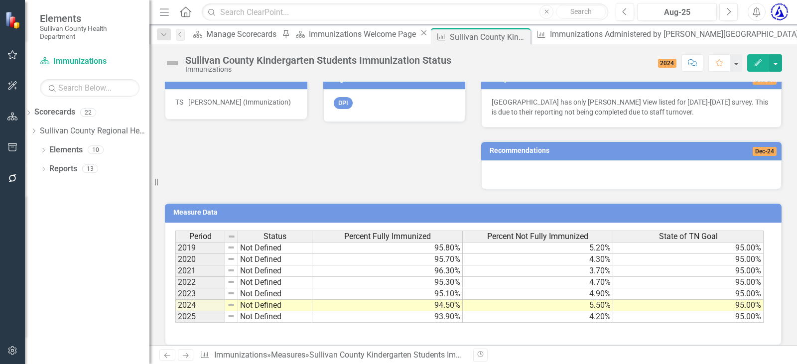
click at [444, 311] on td "93.90%" at bounding box center [387, 316] width 150 height 11
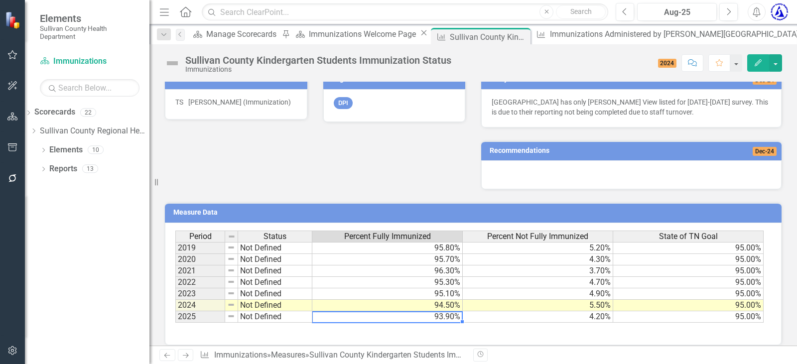
click at [596, 311] on td "4.20%" at bounding box center [538, 316] width 150 height 11
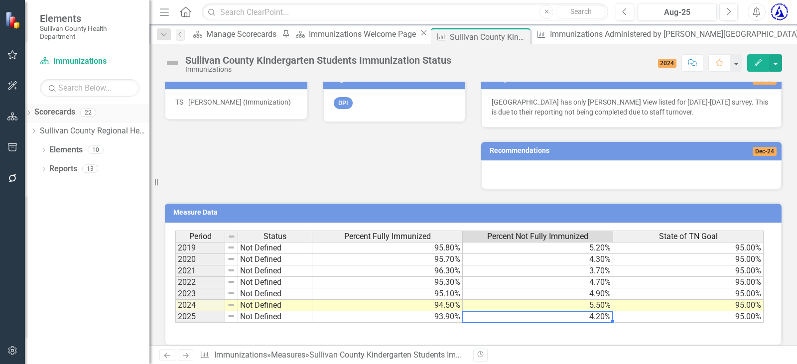
click at [32, 112] on icon "Dropdown" at bounding box center [28, 113] width 7 height 5
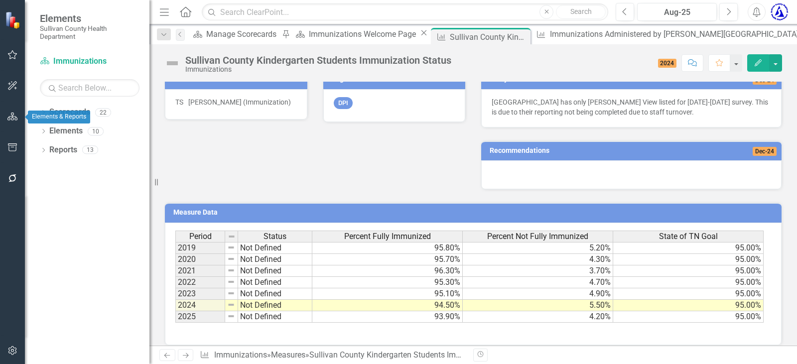
click at [16, 116] on button "button" at bounding box center [12, 117] width 22 height 21
click at [45, 112] on icon "Dropdown" at bounding box center [43, 113] width 7 height 5
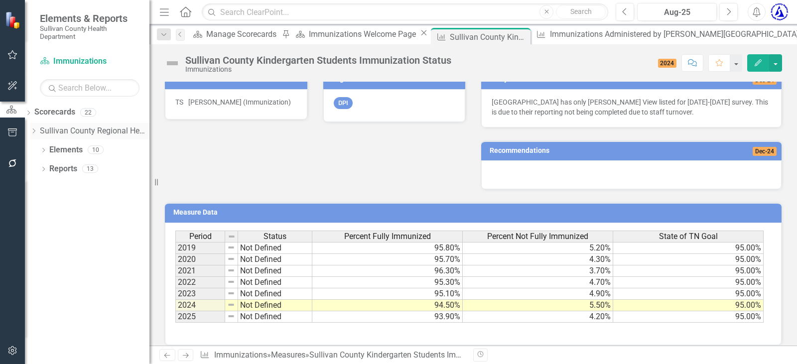
click at [35, 129] on icon at bounding box center [34, 130] width 2 height 5
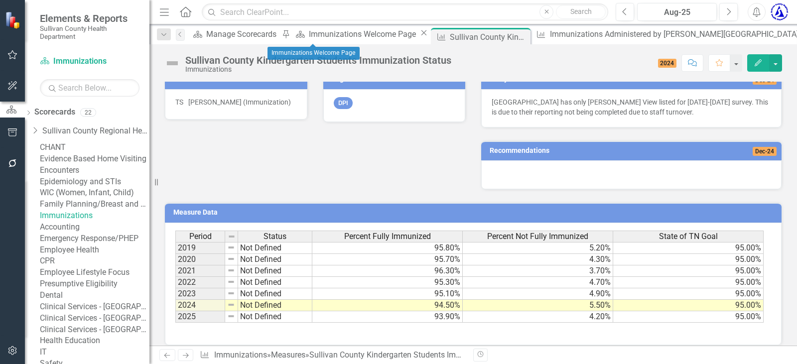
click at [419, 31] on div "Close" at bounding box center [424, 33] width 10 height 11
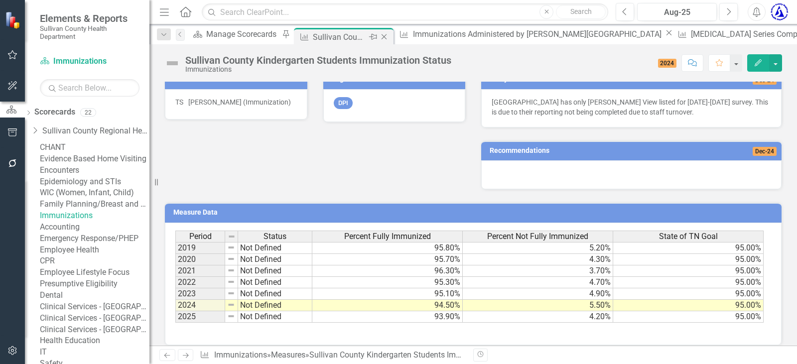
click at [382, 34] on icon "Close" at bounding box center [384, 37] width 10 height 8
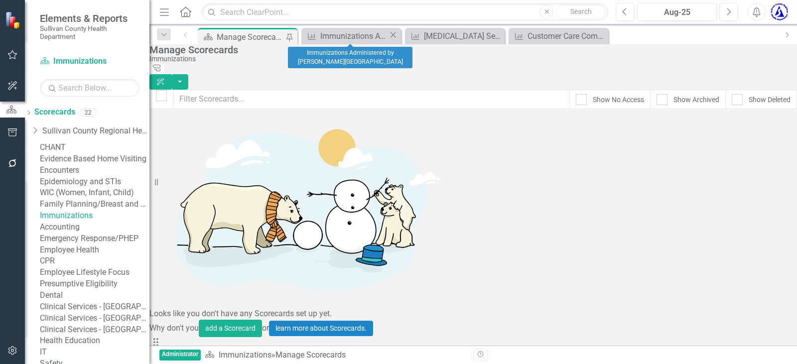
click at [390, 36] on icon "Close" at bounding box center [393, 35] width 10 height 8
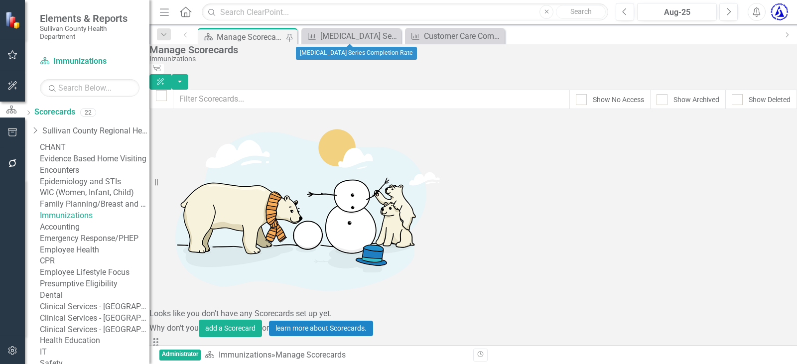
click at [0, 0] on icon "Close" at bounding box center [0, 0] width 0 height 0
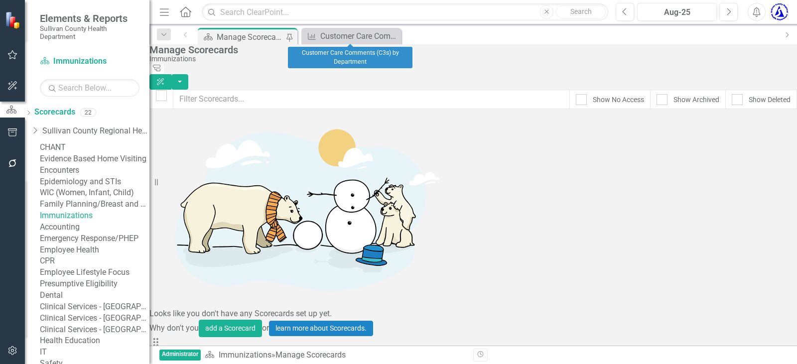
click at [0, 0] on icon "Close" at bounding box center [0, 0] width 0 height 0
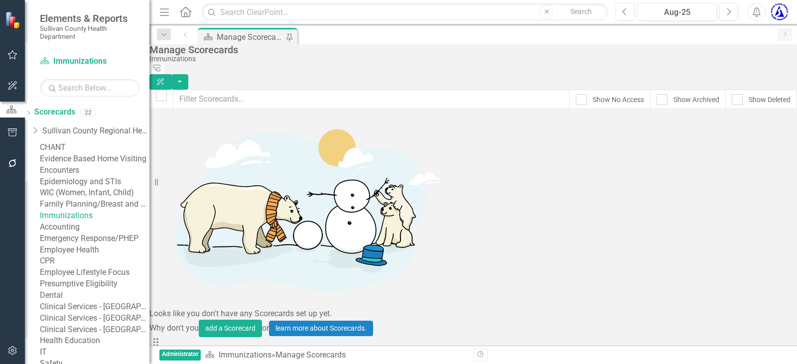
drag, startPoint x: 177, startPoint y: 186, endPoint x: 173, endPoint y: 144, distance: 42.0
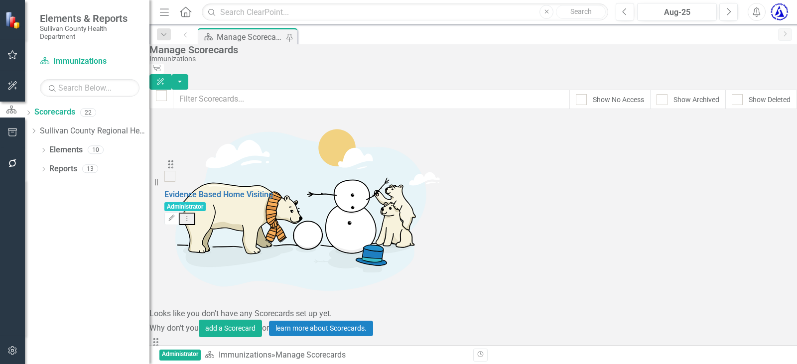
drag, startPoint x: 177, startPoint y: 156, endPoint x: 178, endPoint y: 182, distance: 25.9
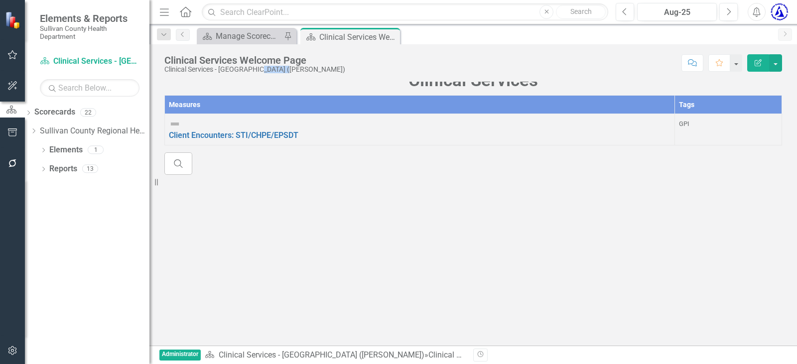
drag, startPoint x: 281, startPoint y: 69, endPoint x: 252, endPoint y: 69, distance: 28.9
click at [252, 69] on div "Clinical Services - [GEOGRAPHIC_DATA] ([PERSON_NAME])" at bounding box center [254, 69] width 181 height 7
click at [305, 70] on div "Clinical Services - [GEOGRAPHIC_DATA] ([PERSON_NAME])" at bounding box center [254, 69] width 181 height 7
click at [181, 36] on icon "Previous" at bounding box center [183, 34] width 8 height 6
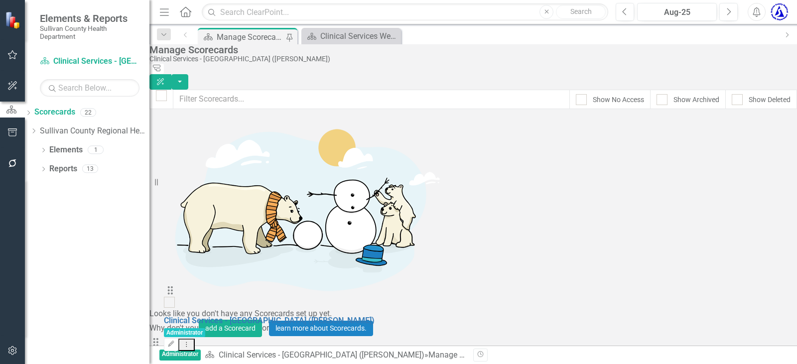
scroll to position [251, 0]
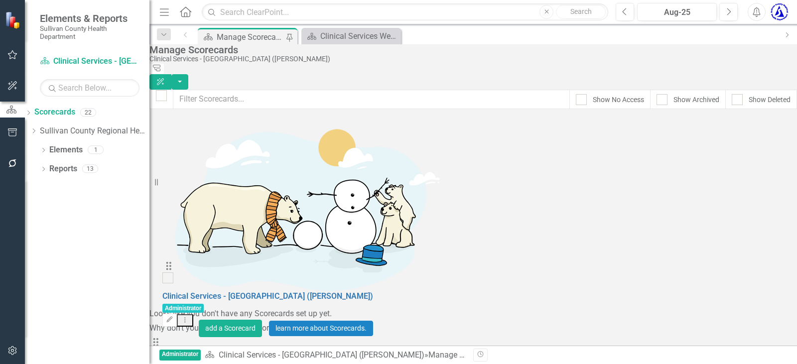
drag, startPoint x: 177, startPoint y: 176, endPoint x: 175, endPoint y: 274, distance: 98.6
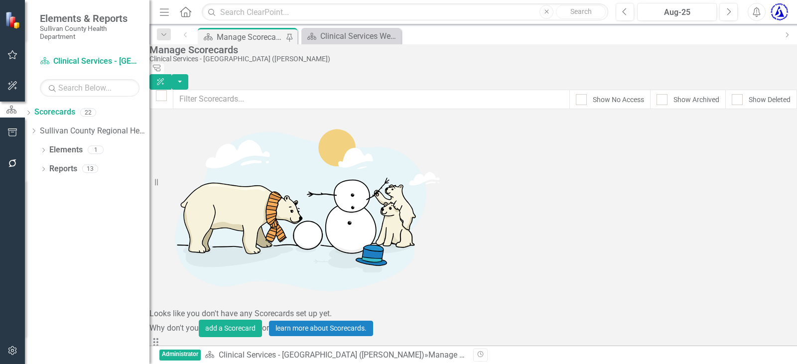
scroll to position [0, 0]
click at [188, 74] on button "button" at bounding box center [179, 81] width 17 height 15
click at [739, 140] on link "Excel File Last Updated Report" at bounding box center [729, 139] width 103 height 18
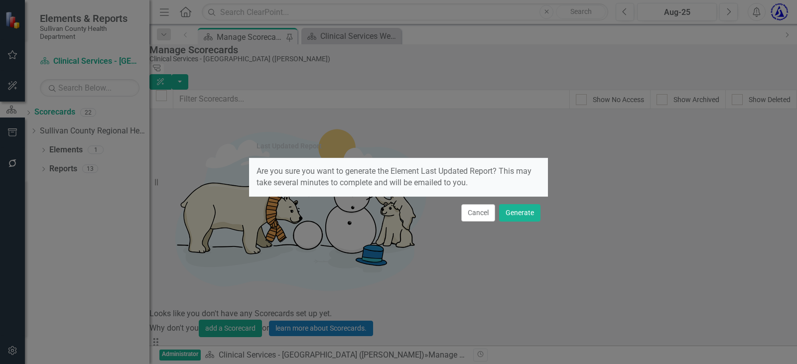
click at [488, 205] on button "Cancel" at bounding box center [478, 212] width 34 height 17
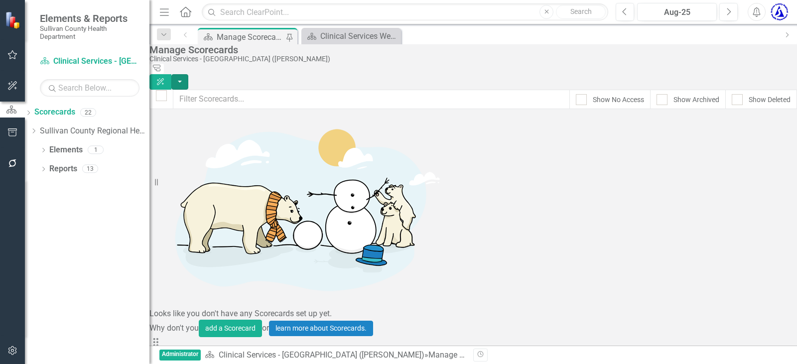
click at [188, 74] on button "button" at bounding box center [179, 81] width 17 height 15
click at [710, 140] on link "Excel File Last Updated Report" at bounding box center [729, 139] width 103 height 18
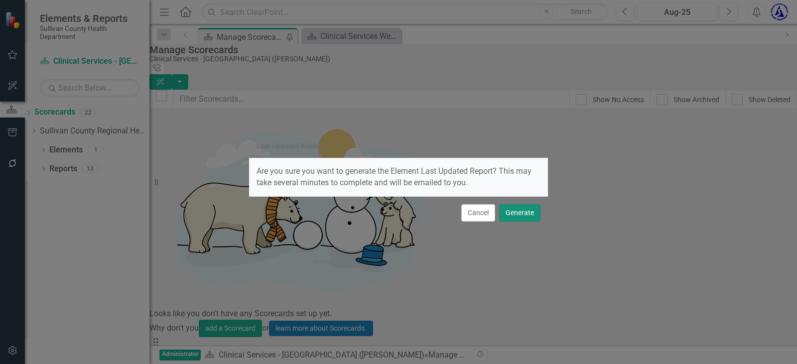
click at [531, 218] on button "Generate" at bounding box center [519, 212] width 41 height 17
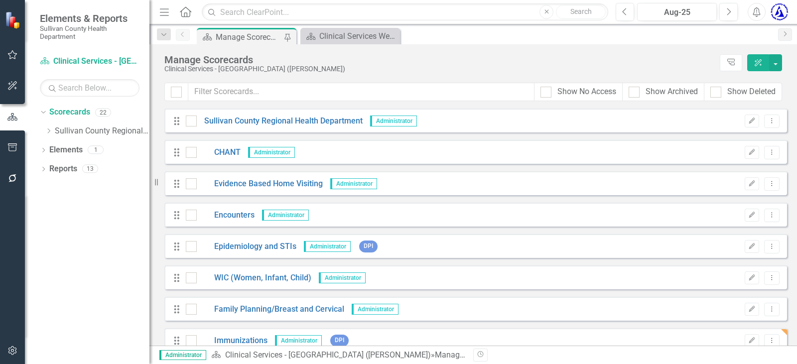
click at [792, 50] on div "Manage Scorecards Clinical Services - Blountville (Misty) Tree Explorer ClearPo…" at bounding box center [472, 63] width 647 height 38
click at [165, 13] on icon "Menu" at bounding box center [164, 11] width 13 height 10
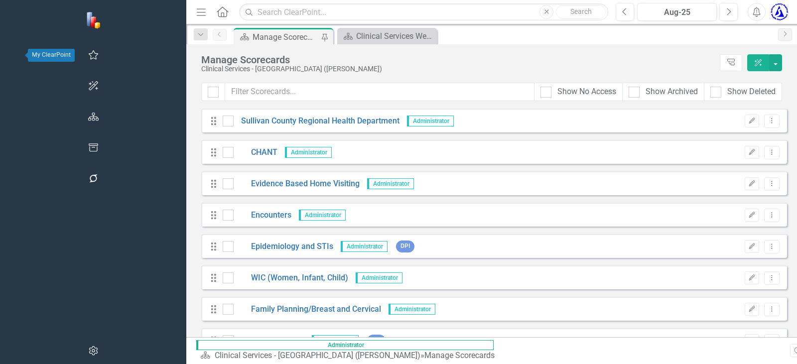
click at [88, 53] on icon "button" at bounding box center [93, 55] width 10 height 8
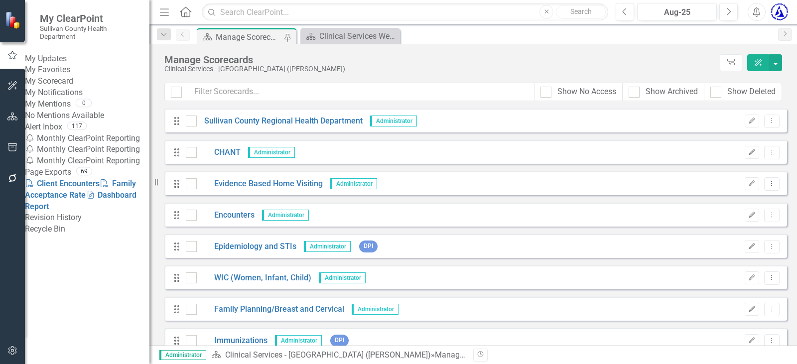
click at [74, 62] on link "My Updates" at bounding box center [87, 58] width 124 height 11
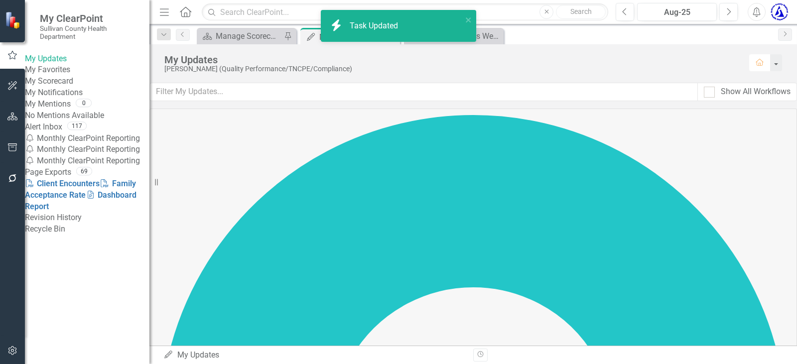
checkbox input "false"
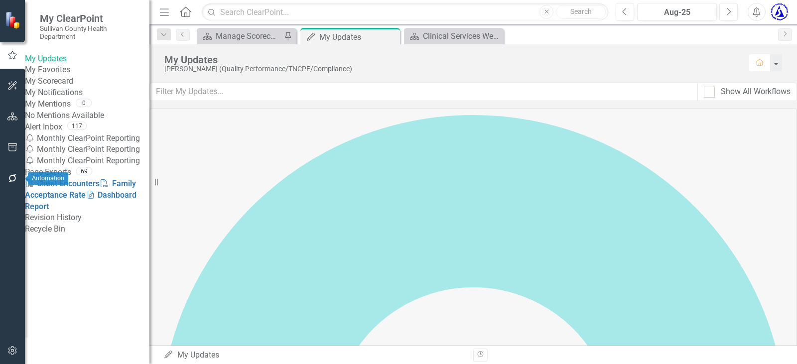
click at [15, 177] on button "button" at bounding box center [12, 178] width 22 height 21
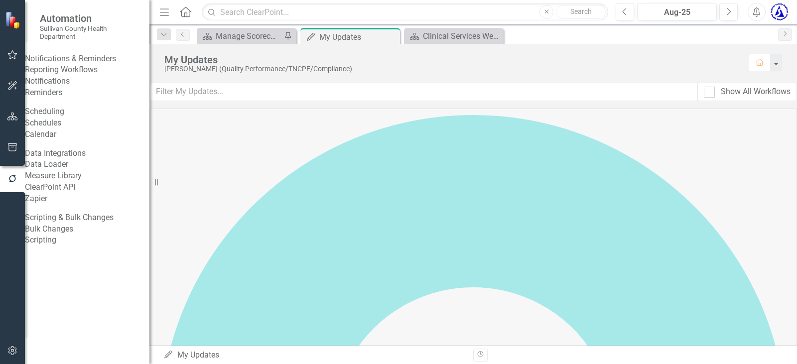
click at [78, 76] on link "Reporting Workflows" at bounding box center [87, 69] width 124 height 11
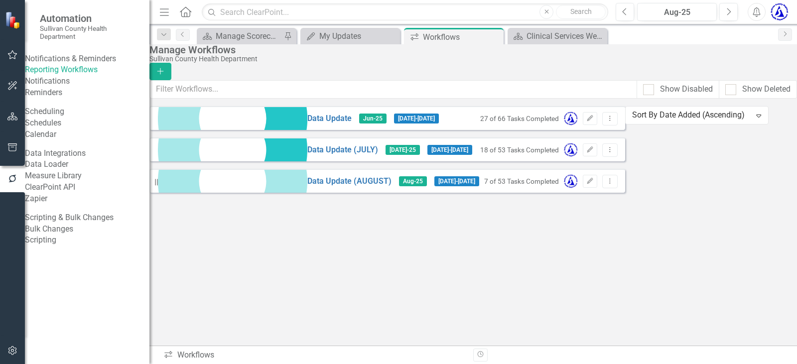
click at [559, 156] on div "18 of 53 Tasks Completed" at bounding box center [519, 149] width 79 height 11
click at [614, 153] on icon "Dropdown Menu" at bounding box center [609, 149] width 8 height 6
click at [293, 193] on div "Data Update Jun-25 6/1/25 - 7/31/25 27 of 66 Tasks Completed Edit Dropdown Menu…" at bounding box center [387, 149] width 476 height 87
click at [307, 156] on link "Data Update (JULY)" at bounding box center [342, 149] width 71 height 11
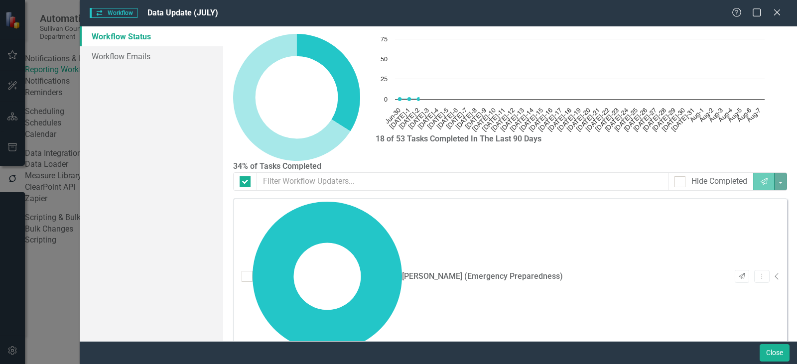
checkbox input "false"
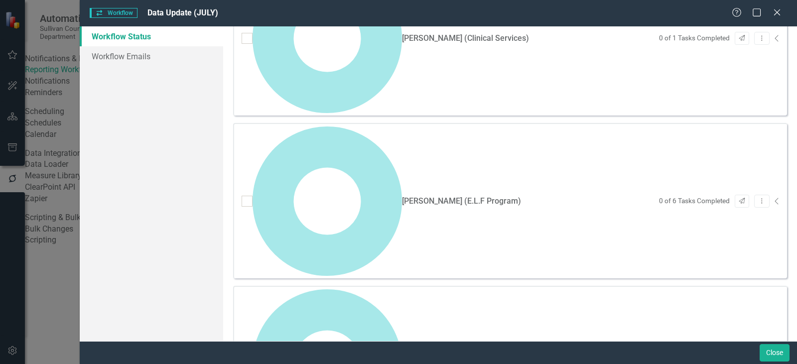
scroll to position [401, 0]
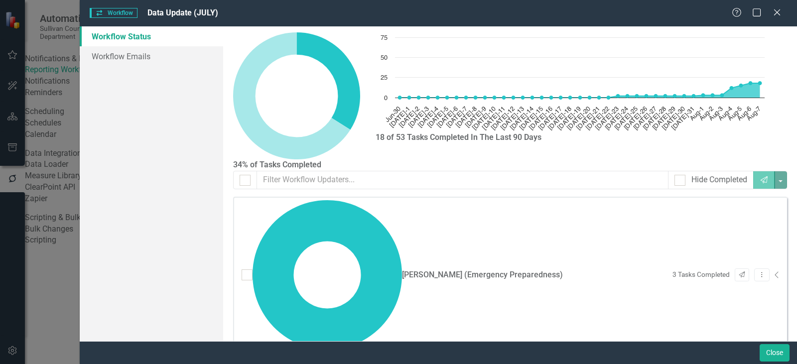
scroll to position [0, 0]
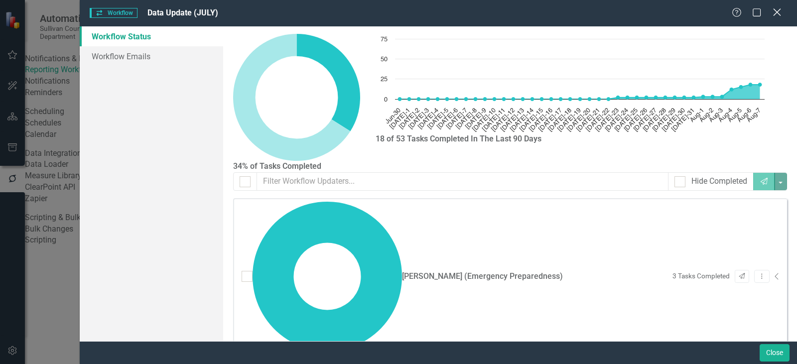
click at [774, 14] on icon "Close" at bounding box center [776, 11] width 12 height 9
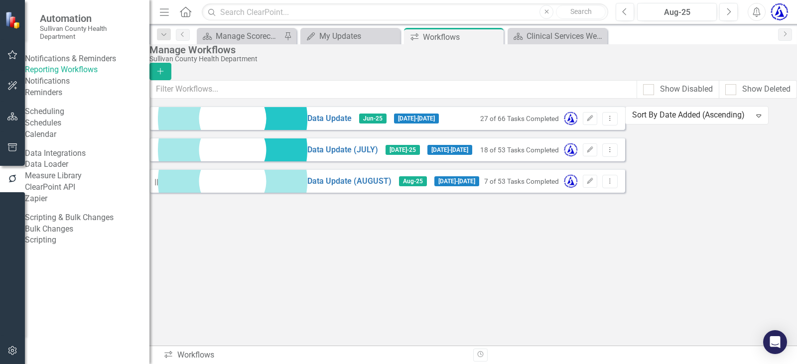
click at [215, 193] on div "Data Update Jun-25 6/1/25 - 7/31/25 27 of 66 Tasks Completed Edit Dropdown Menu…" at bounding box center [387, 149] width 476 height 87
click at [571, 193] on div "Data Update Jun-25 6/1/25 - 7/31/25 27 of 66 Tasks Completed Edit Dropdown Menu…" at bounding box center [387, 149] width 476 height 87
click at [11, 50] on button "button" at bounding box center [12, 55] width 22 height 21
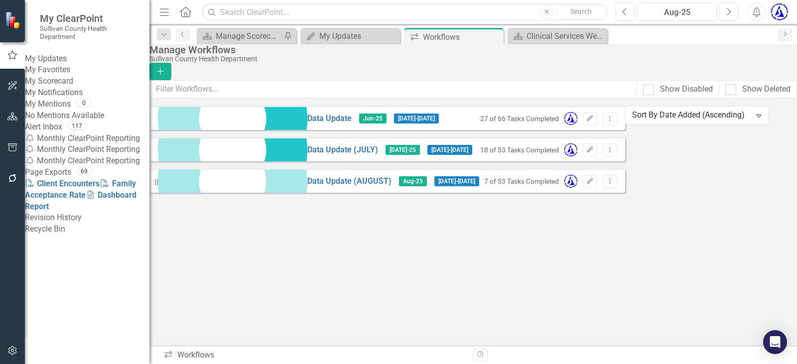
click at [66, 63] on link "My Updates" at bounding box center [87, 58] width 124 height 11
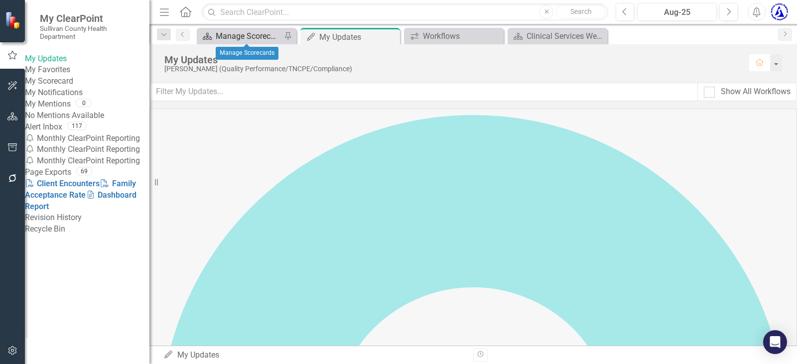
click at [224, 37] on div "Manage Scorecards" at bounding box center [249, 36] width 66 height 12
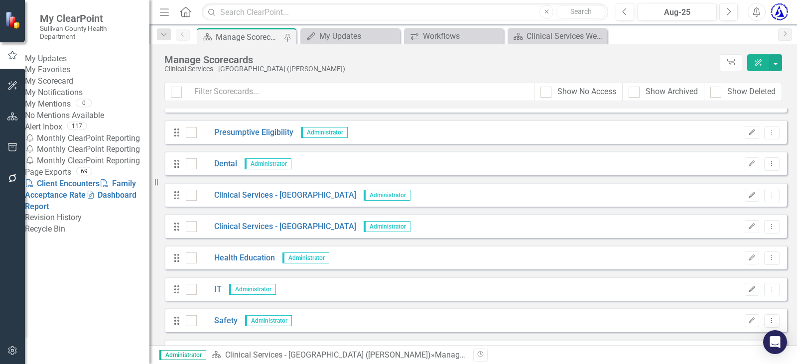
scroll to position [453, 0]
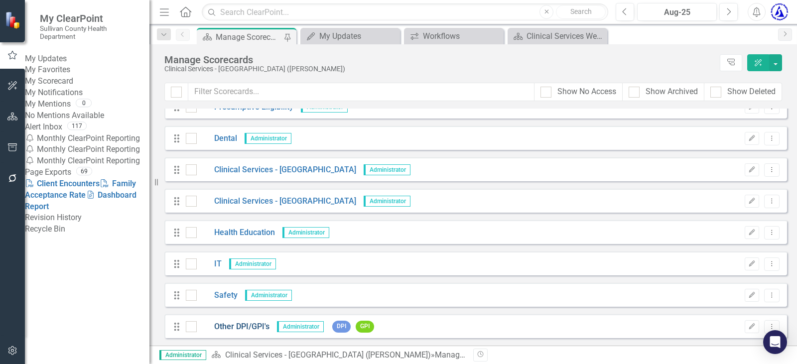
click at [242, 328] on link "Other DPI/GPI's" at bounding box center [233, 326] width 73 height 11
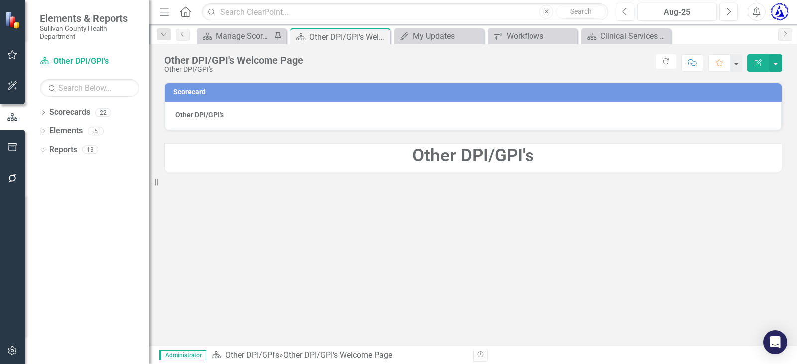
click at [192, 113] on strong "Other DPI/GPI's" at bounding box center [199, 115] width 48 height 8
click at [78, 110] on link "Scorecards" at bounding box center [69, 112] width 41 height 11
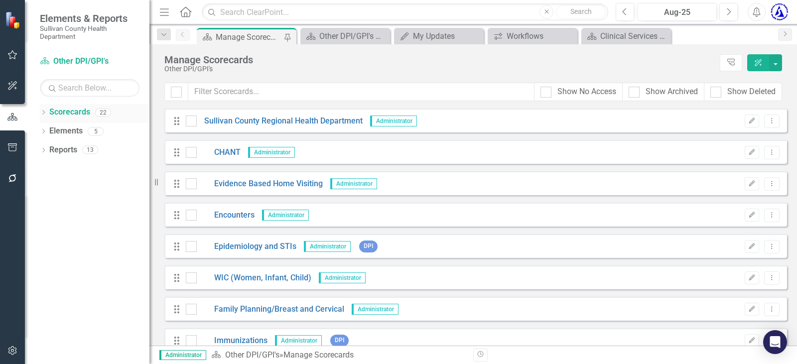
click at [43, 112] on icon "Dropdown" at bounding box center [43, 113] width 7 height 5
click at [47, 150] on icon "Dropdown" at bounding box center [43, 150] width 7 height 5
click at [87, 189] on link "Measure Measures" at bounding box center [78, 187] width 49 height 11
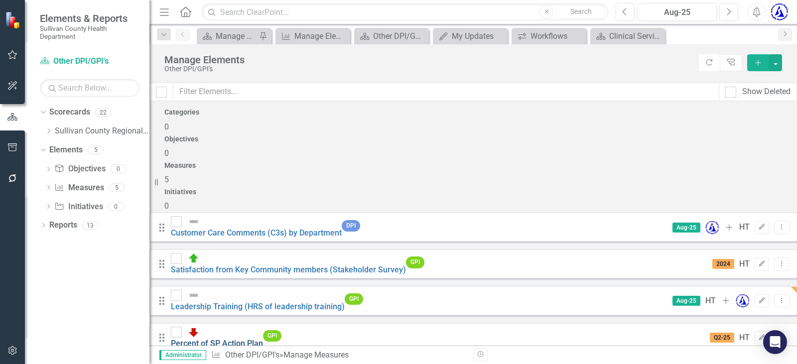
click at [263, 339] on link "Percent of SP Action Plan" at bounding box center [217, 343] width 92 height 9
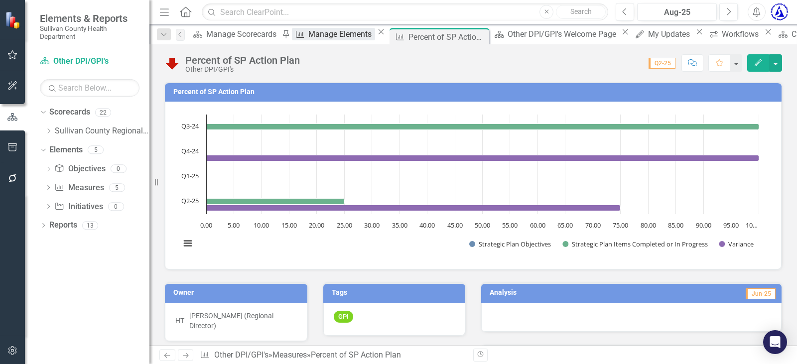
click at [308, 33] on div "Manage Elements" at bounding box center [341, 34] width 66 height 12
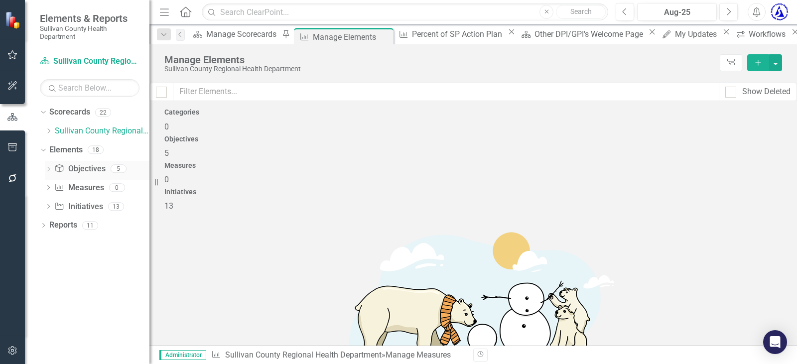
click at [48, 165] on div "Dropdown Objective Objectives 5" at bounding box center [97, 170] width 105 height 19
click at [47, 171] on icon "Dropdown" at bounding box center [48, 169] width 7 height 5
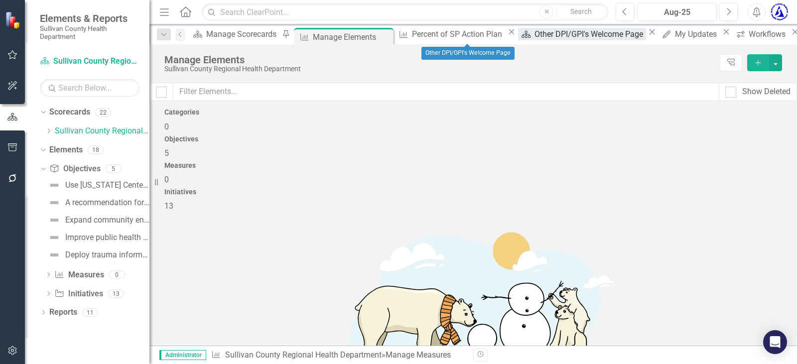
click at [534, 37] on div "Other DPI/GPI's Welcome Page" at bounding box center [590, 34] width 112 height 12
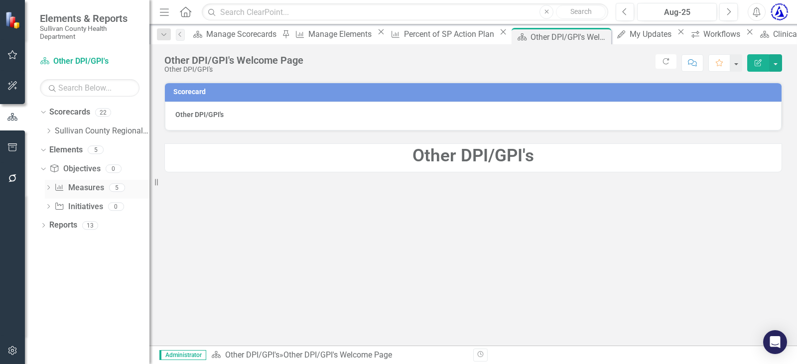
click at [47, 184] on div "Dropdown Measure Measures 5" at bounding box center [97, 189] width 105 height 19
click at [48, 188] on icon "Dropdown" at bounding box center [48, 188] width 7 height 5
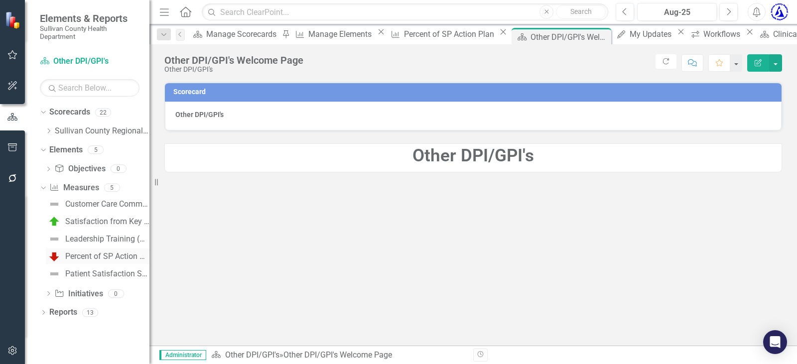
click at [92, 260] on div "Percent of SP Action Plan" at bounding box center [107, 256] width 84 height 9
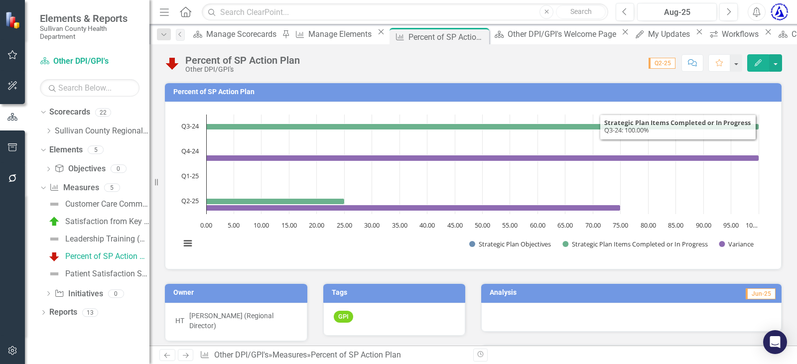
click at [772, 75] on div "Percent of SP Action Plan Other DPI/GPI's Score: N/A Q2-25 Completed Comment Fa…" at bounding box center [472, 194] width 647 height 301
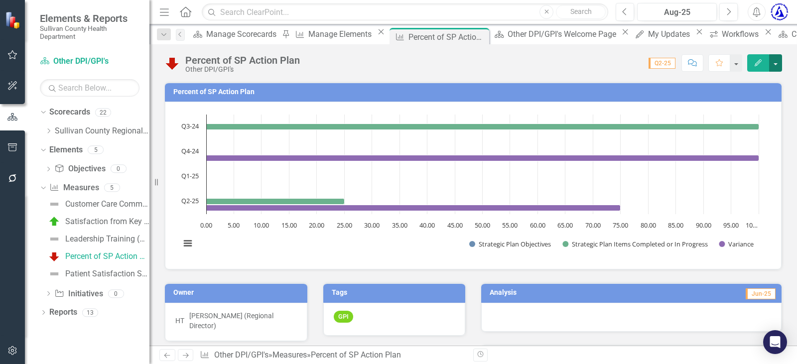
click at [772, 69] on button "button" at bounding box center [775, 62] width 13 height 17
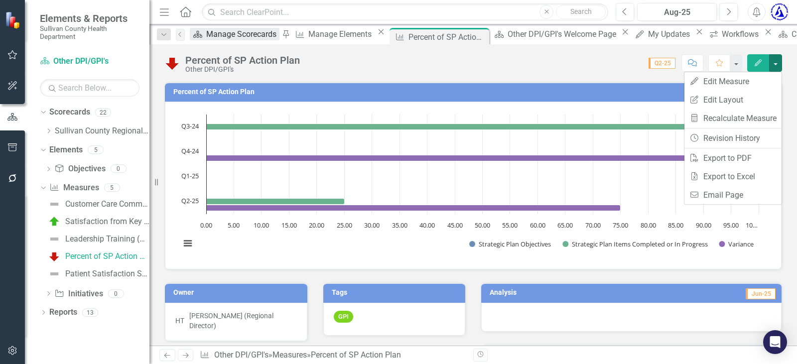
click at [226, 33] on div "Manage Scorecards" at bounding box center [242, 34] width 73 height 12
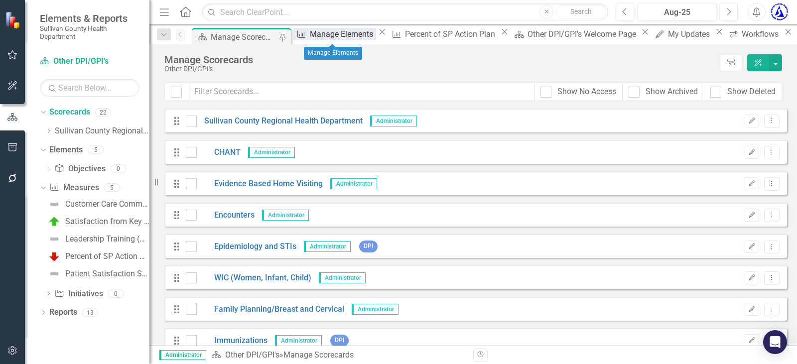
click at [324, 35] on div "Manage Elements" at bounding box center [343, 34] width 66 height 12
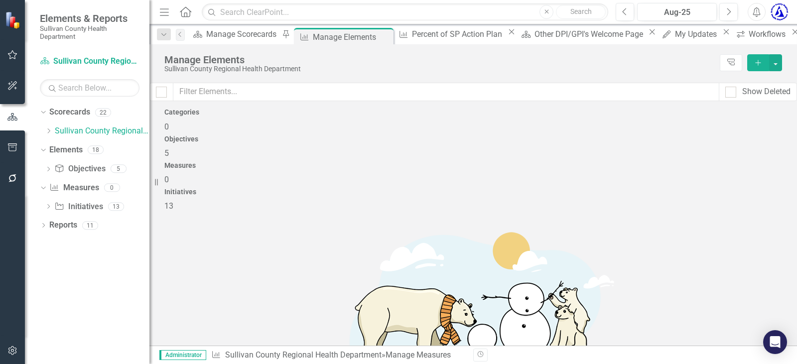
click at [661, 31] on div "Dropdown Search Scorecard Manage Scorecards Pin Measure Manage Elements Pin Mea…" at bounding box center [472, 34] width 647 height 20
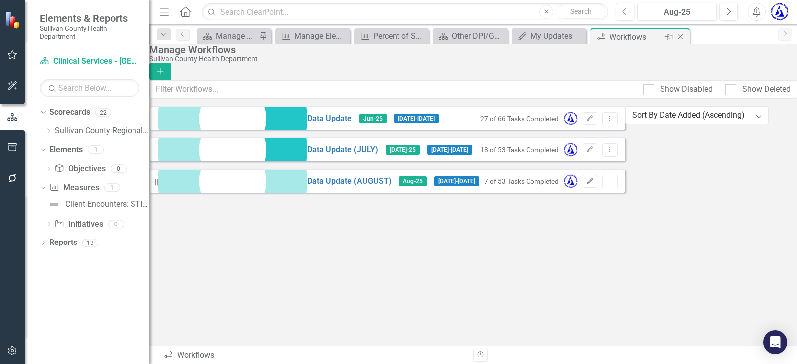
click at [679, 37] on icon "Close" at bounding box center [680, 37] width 10 height 8
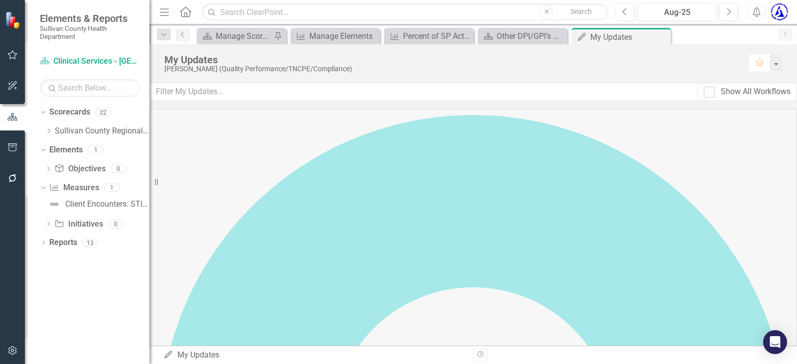
click at [0, 0] on icon "Close" at bounding box center [0, 0] width 0 height 0
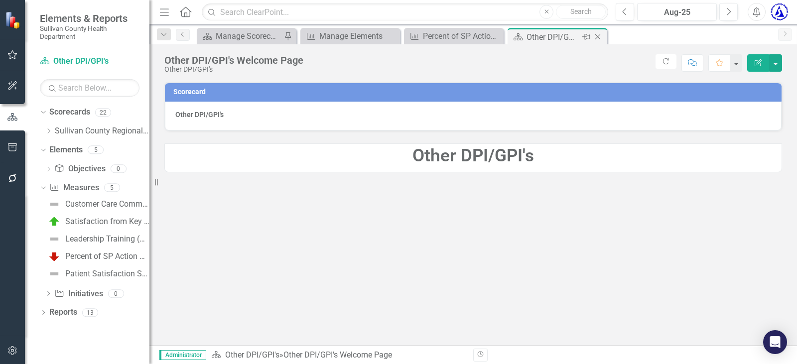
click at [599, 35] on icon at bounding box center [597, 36] width 5 height 5
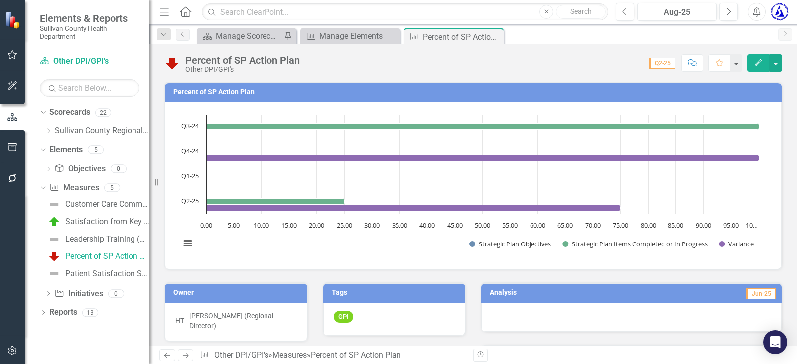
click at [0, 0] on icon "Close" at bounding box center [0, 0] width 0 height 0
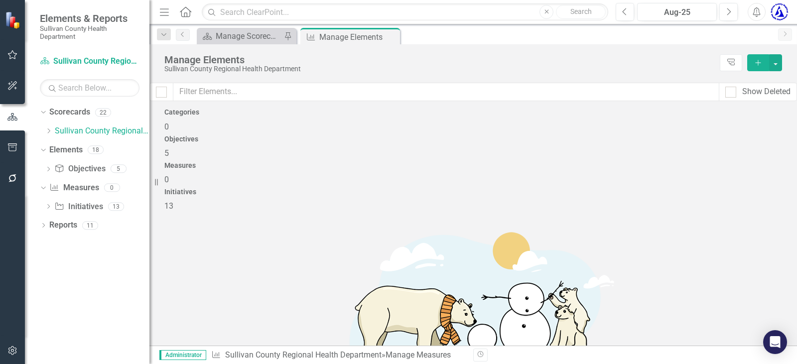
click at [410, 157] on div "Objectives 5" at bounding box center [472, 147] width 617 height 24
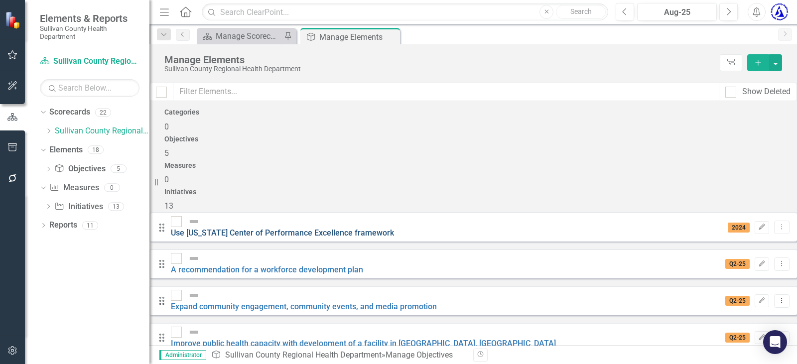
click at [266, 228] on link "Use Tennessee Center of Performance Excellence framework" at bounding box center [282, 232] width 223 height 9
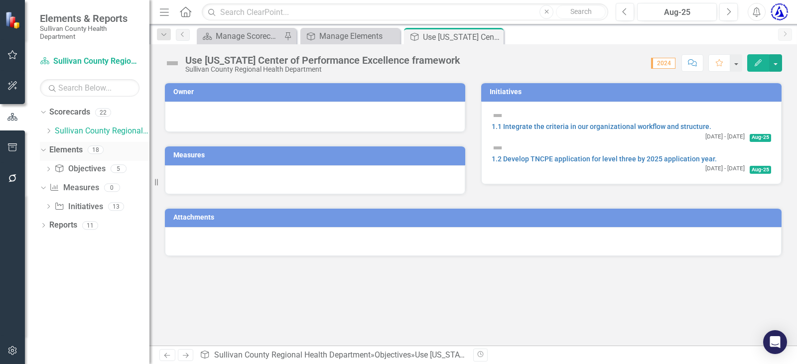
click at [43, 151] on icon "Dropdown" at bounding box center [41, 149] width 5 height 7
click at [49, 128] on icon "Dropdown" at bounding box center [48, 131] width 7 height 6
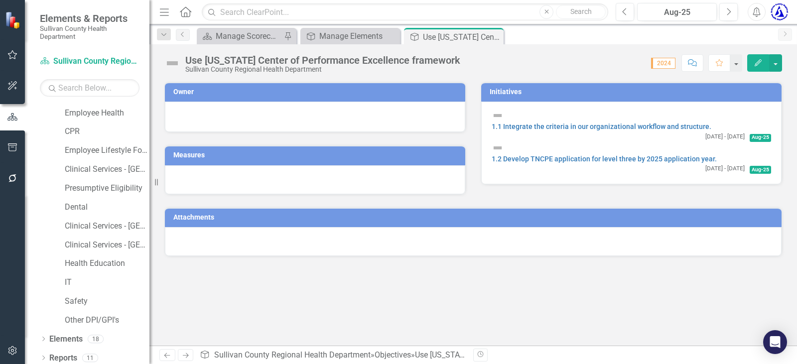
scroll to position [211, 0]
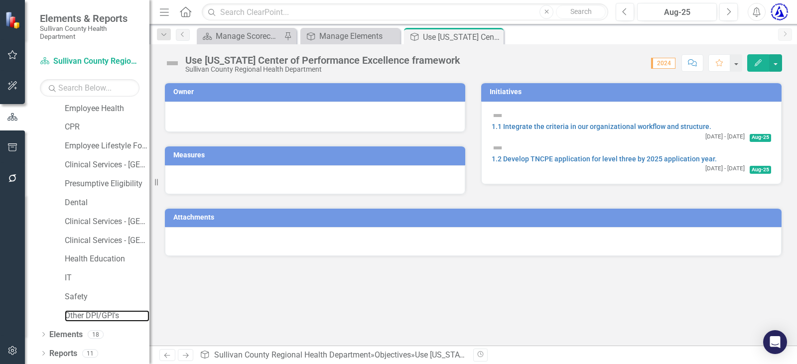
drag, startPoint x: 76, startPoint y: 316, endPoint x: 154, endPoint y: 324, distance: 79.1
click at [76, 315] on link "Other DPI/GPI's" at bounding box center [107, 315] width 85 height 11
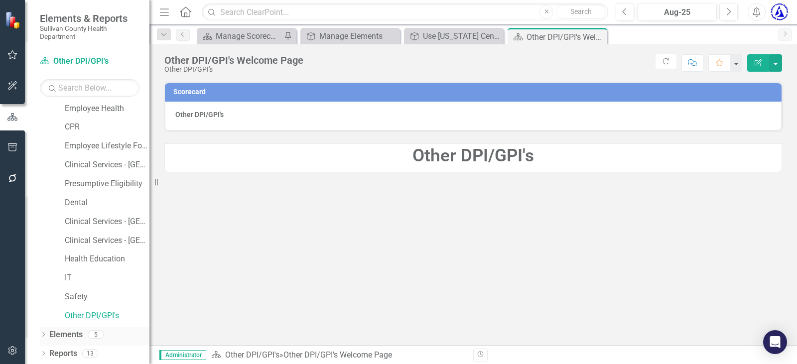
click at [45, 335] on icon "Dropdown" at bounding box center [43, 335] width 7 height 5
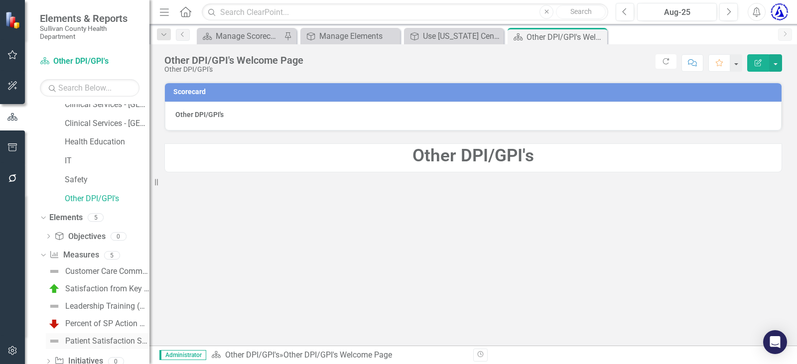
scroll to position [355, 0]
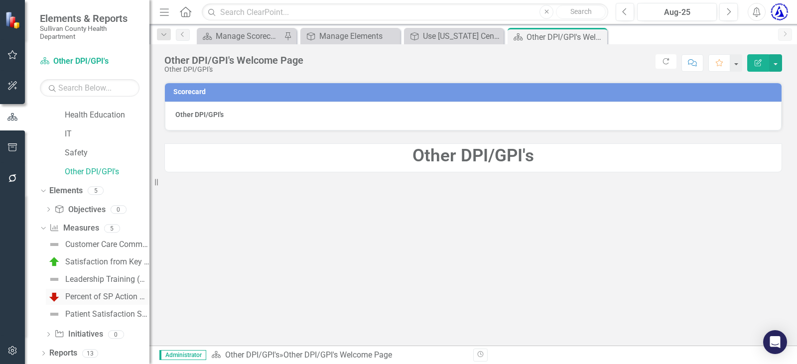
drag, startPoint x: 97, startPoint y: 297, endPoint x: 88, endPoint y: 297, distance: 8.5
click at [88, 297] on div "Percent of SP Action Plan" at bounding box center [107, 296] width 84 height 9
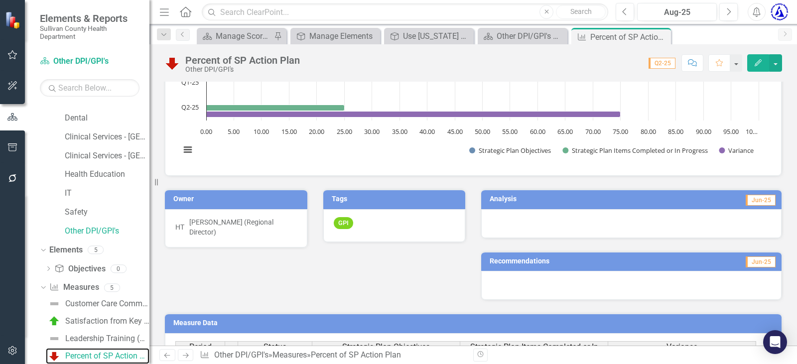
scroll to position [93, 0]
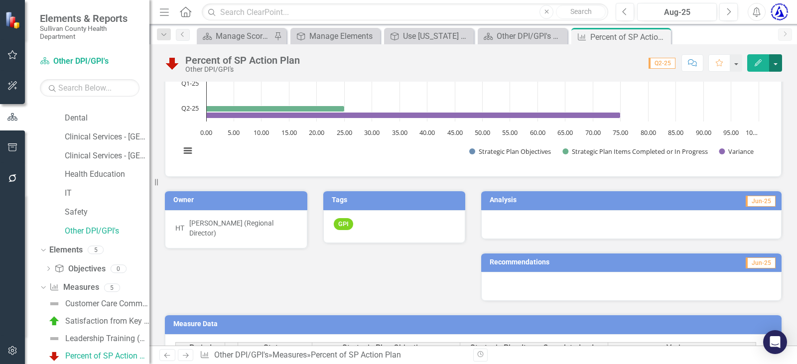
click at [772, 60] on button "button" at bounding box center [775, 62] width 13 height 17
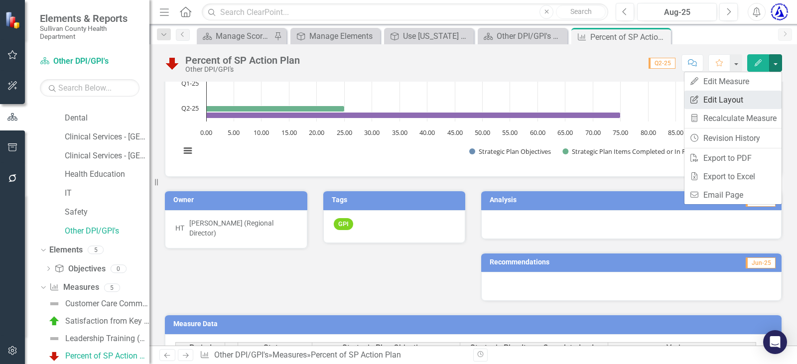
click at [736, 100] on link "Edit Report Edit Layout" at bounding box center [732, 100] width 97 height 18
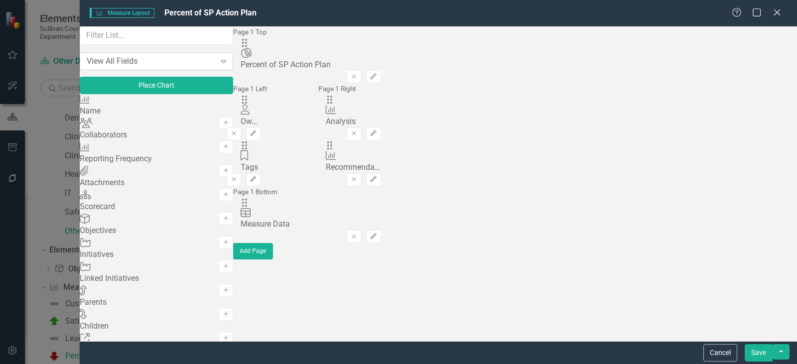
click at [226, 63] on icon at bounding box center [223, 61] width 5 height 3
click at [351, 259] on div "The fields (or pods) that are available for you to include on the detail page a…" at bounding box center [310, 142] width 155 height 233
click at [720, 358] on button "Cancel" at bounding box center [720, 352] width 34 height 17
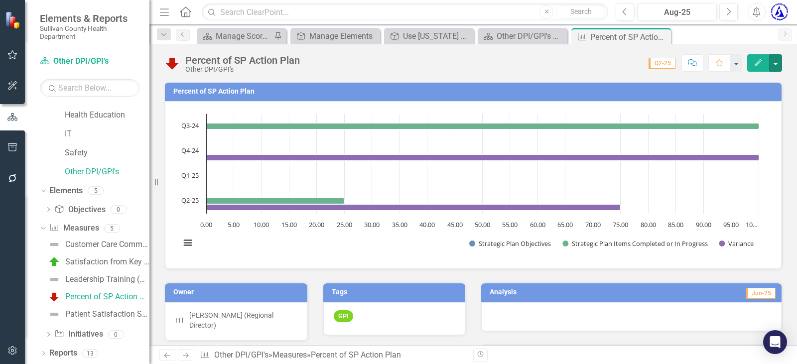
scroll to position [0, 0]
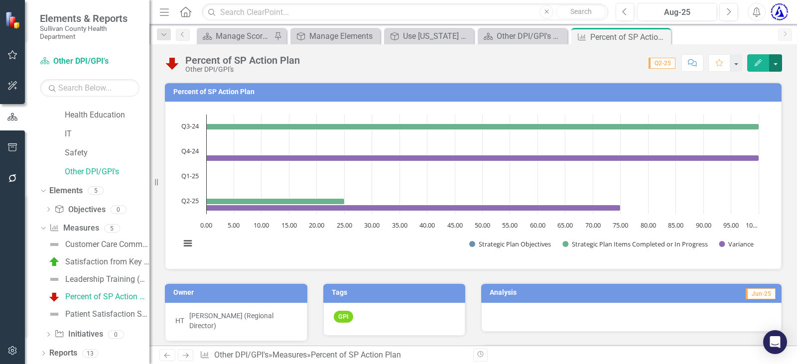
click at [777, 62] on button "button" at bounding box center [775, 62] width 13 height 17
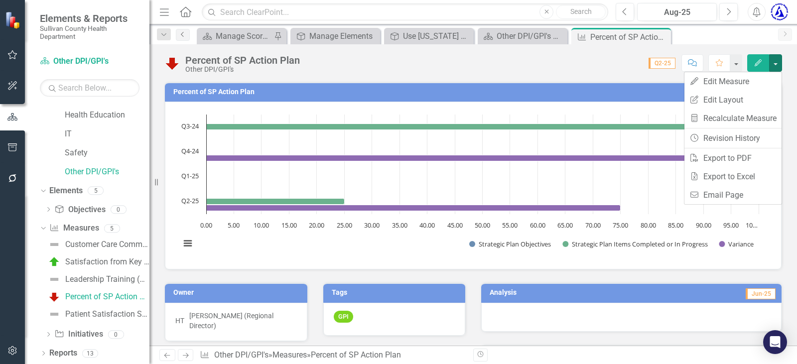
click at [182, 35] on icon "Previous" at bounding box center [183, 34] width 8 height 6
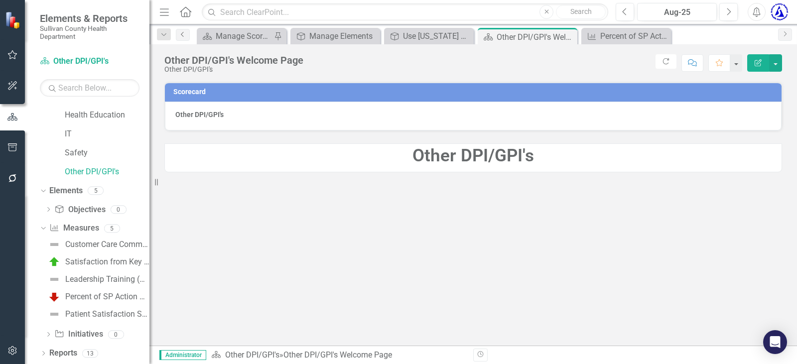
click at [182, 34] on icon "Previous" at bounding box center [183, 34] width 8 height 6
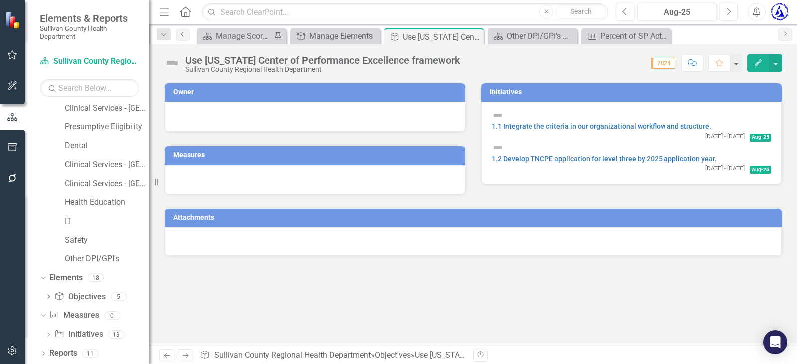
scroll to position [268, 0]
click at [182, 35] on icon "Previous" at bounding box center [183, 34] width 8 height 6
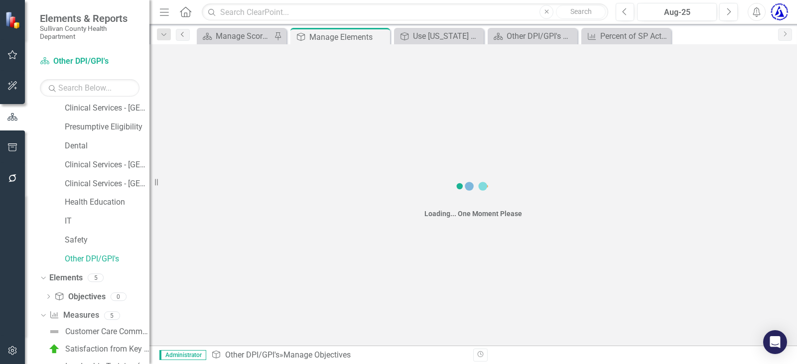
scroll to position [355, 0]
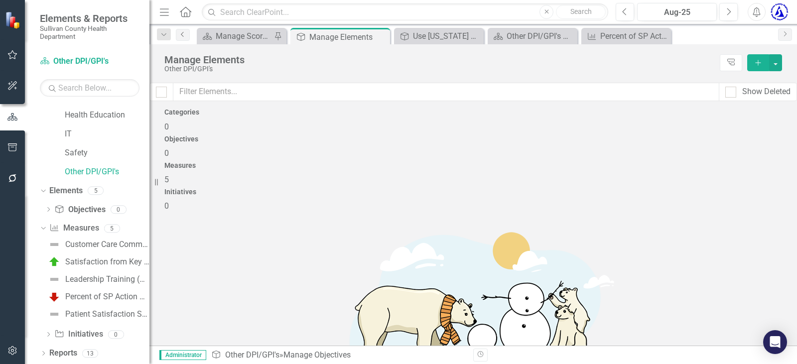
click at [182, 34] on icon "Previous" at bounding box center [183, 34] width 8 height 6
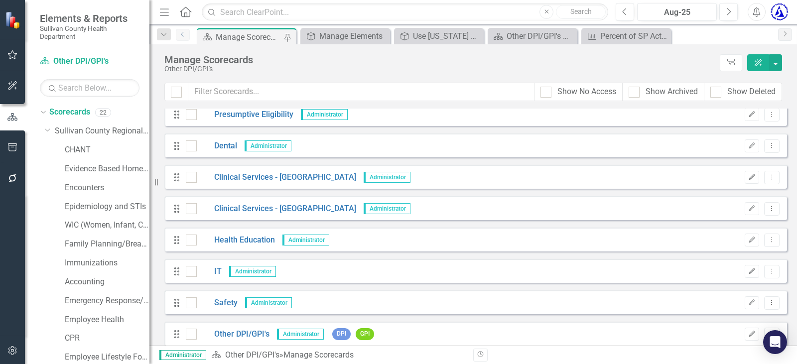
scroll to position [453, 0]
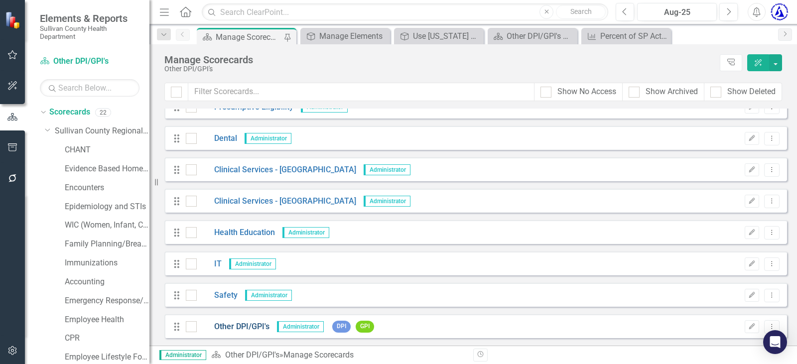
click at [244, 321] on link "Other DPI/GPI's" at bounding box center [233, 326] width 73 height 11
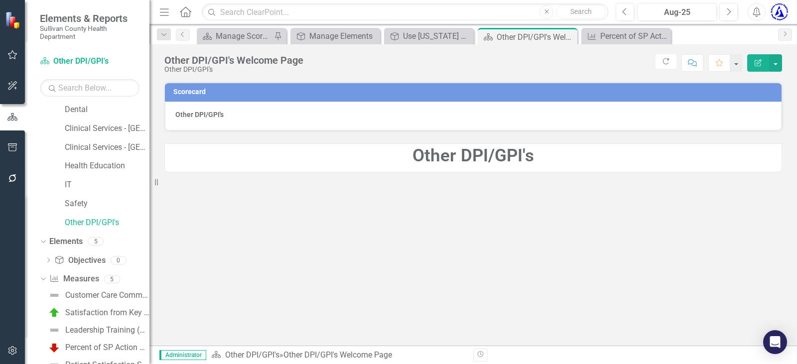
scroll to position [355, 0]
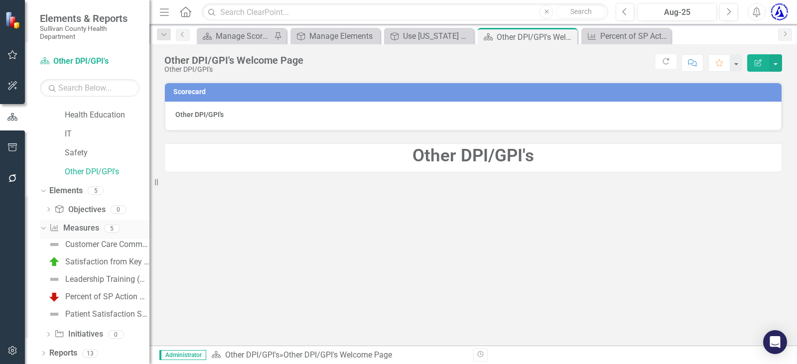
click at [77, 226] on link "Measure Measures" at bounding box center [73, 228] width 49 height 11
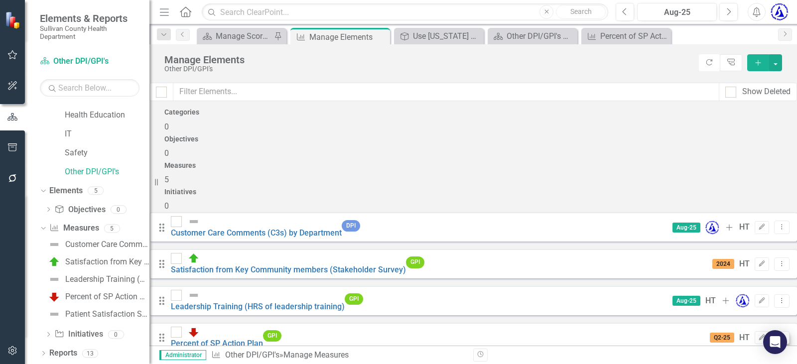
click at [777, 334] on icon "Dropdown Menu" at bounding box center [781, 337] width 8 height 6
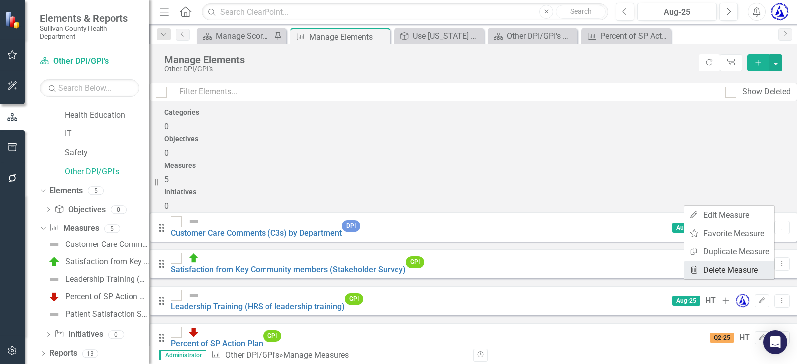
click at [706, 269] on link "Trash Delete Measure" at bounding box center [729, 270] width 90 height 18
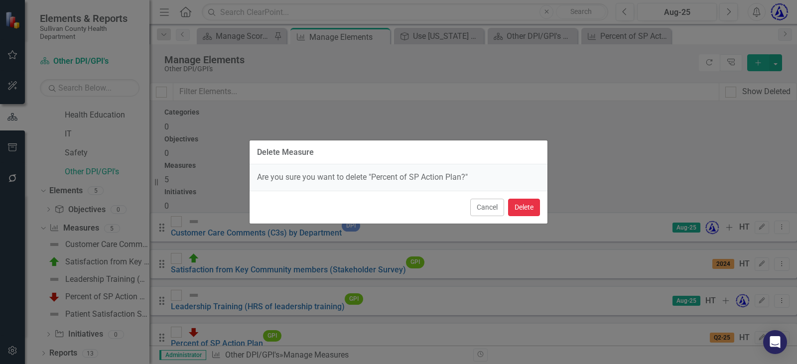
click at [522, 211] on button "Delete" at bounding box center [524, 207] width 32 height 17
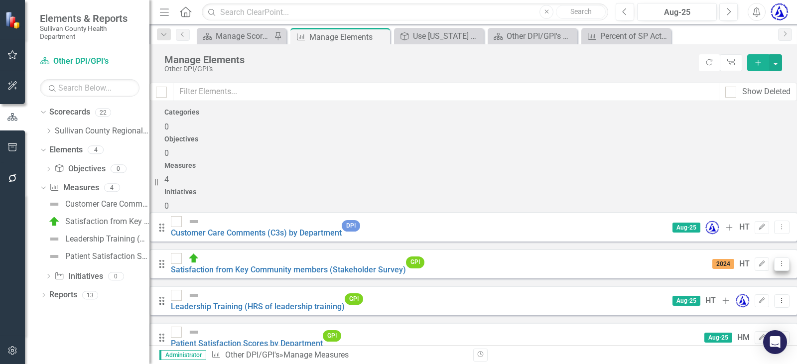
click at [777, 260] on icon "Dropdown Menu" at bounding box center [781, 263] width 8 height 6
click at [729, 295] on link "Trash Delete Measure" at bounding box center [729, 295] width 90 height 18
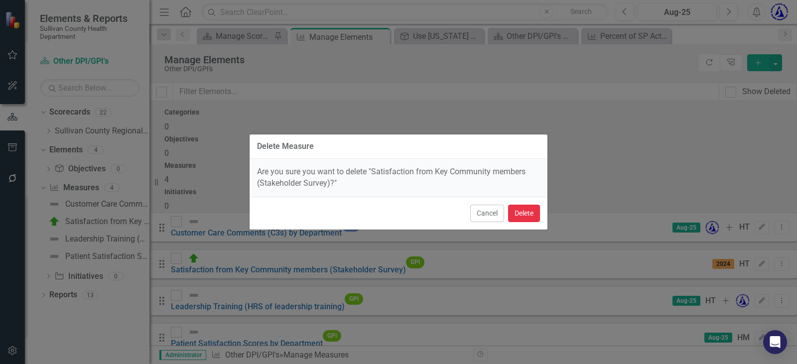
click at [524, 220] on button "Delete" at bounding box center [524, 213] width 32 height 17
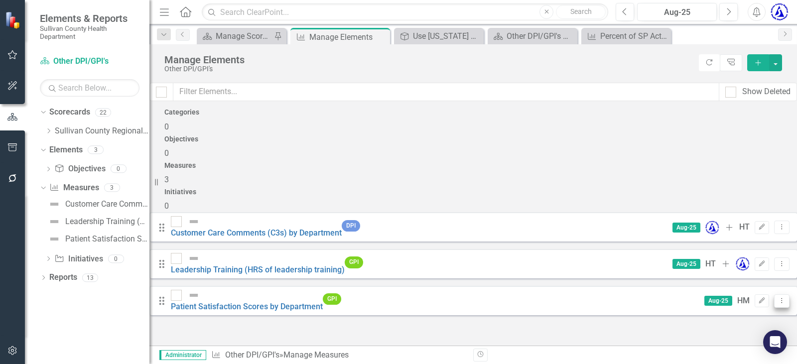
click at [777, 297] on icon "Dropdown Menu" at bounding box center [781, 300] width 8 height 6
click at [297, 300] on div "Looks like you don't have any Measures set up yet. Why don't you add a Measure …" at bounding box center [472, 267] width 647 height 111
click at [193, 302] on div "Looks like you don't have any Measures set up yet. Why don't you add a Measure …" at bounding box center [472, 267] width 647 height 111
click at [773, 58] on button "button" at bounding box center [775, 62] width 13 height 17
click at [11, 118] on icon "button" at bounding box center [12, 117] width 11 height 9
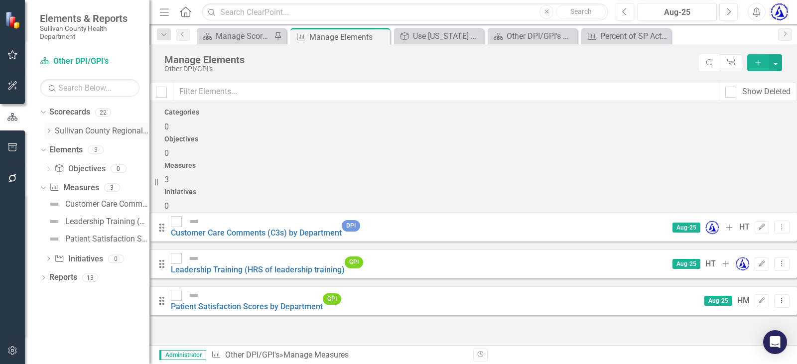
click at [74, 127] on link "Sullivan County Regional Health Department" at bounding box center [102, 130] width 95 height 11
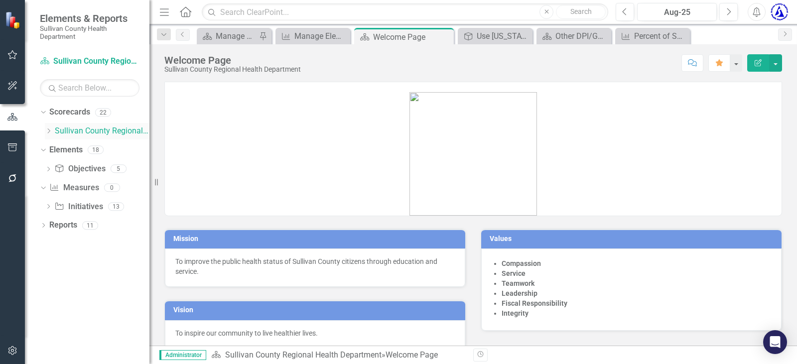
click at [51, 134] on div "Dropdown" at bounding box center [48, 131] width 7 height 8
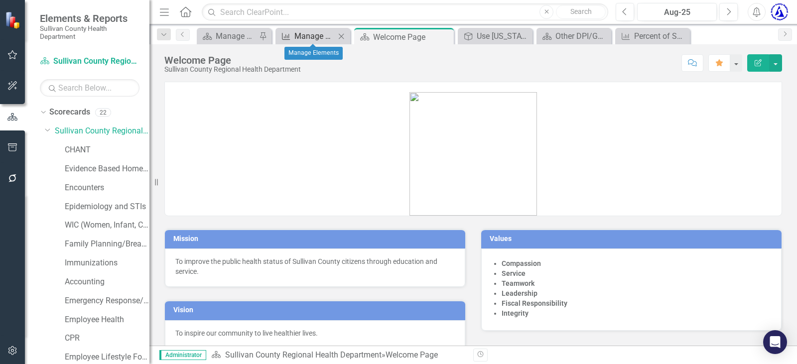
click at [299, 31] on div "Manage Elements" at bounding box center [314, 36] width 41 height 12
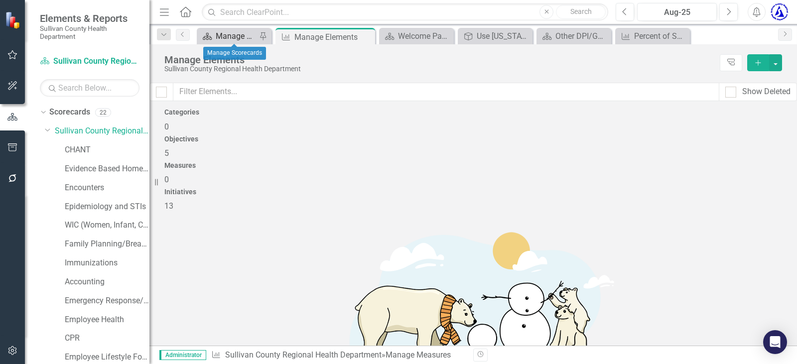
click at [219, 33] on div "Manage Scorecards" at bounding box center [236, 36] width 41 height 12
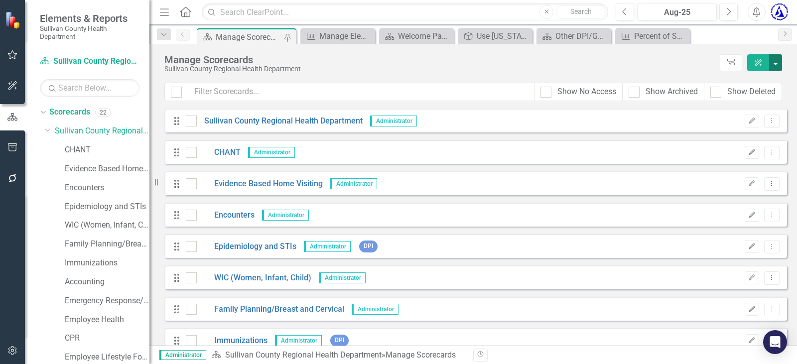
click at [778, 67] on button "button" at bounding box center [775, 62] width 13 height 17
click at [716, 136] on link "Excel File Last Updated Report" at bounding box center [729, 139] width 103 height 18
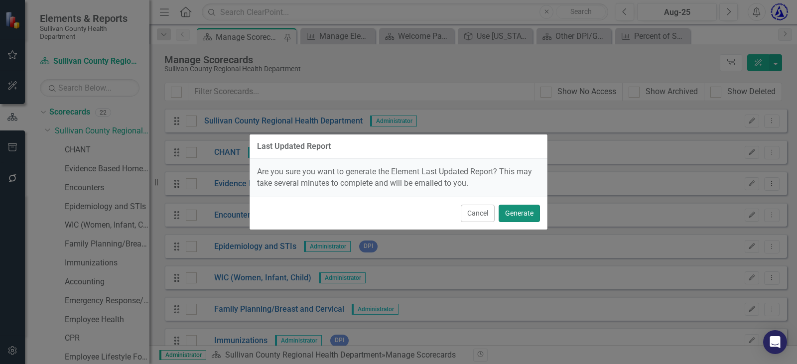
click at [523, 210] on button "Generate" at bounding box center [518, 213] width 41 height 17
